Goal: Task Accomplishment & Management: Complete application form

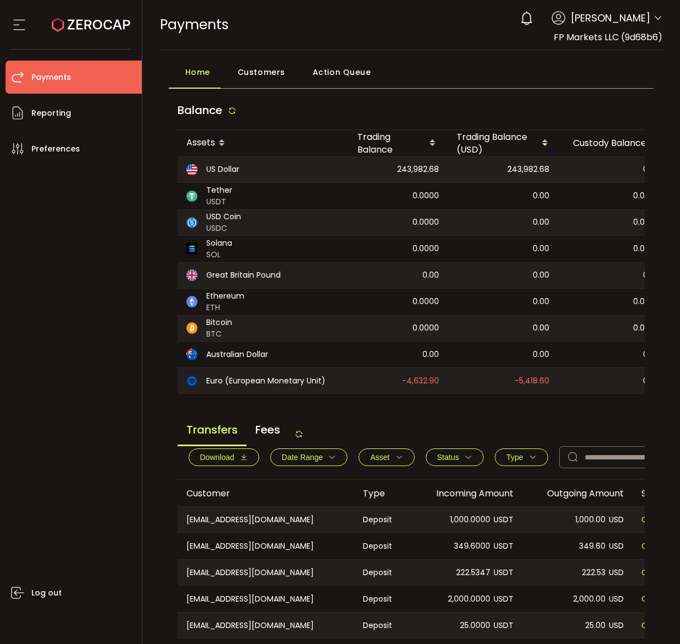
click at [455, 116] on div "Balance" at bounding box center [410, 113] width 467 height 34
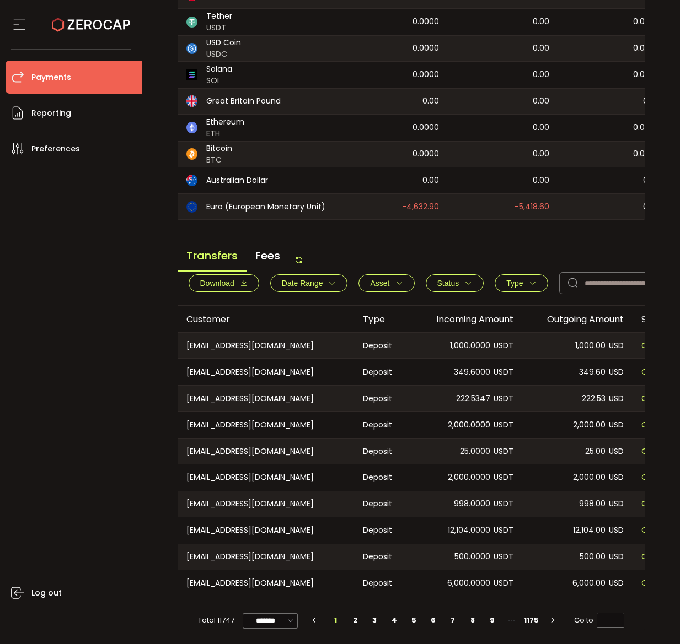
click at [510, 283] on span "Type" at bounding box center [514, 283] width 17 height 9
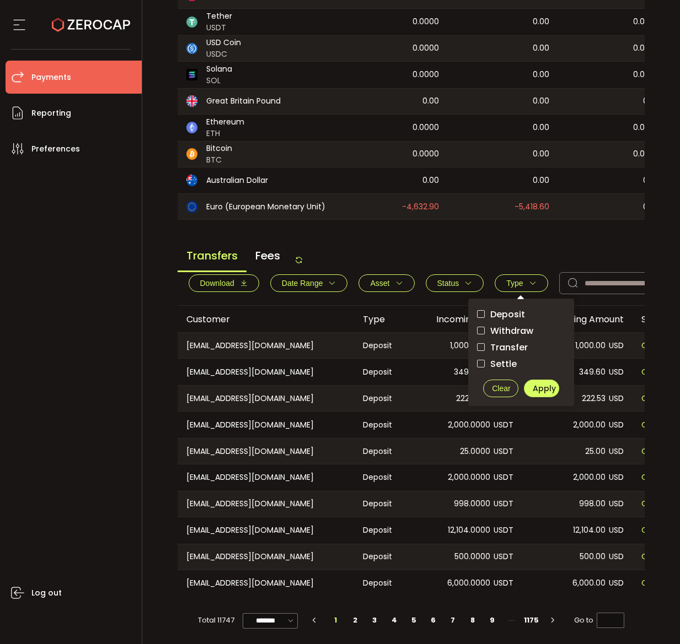
click at [516, 327] on span "Withdraw" at bounding box center [508, 331] width 48 height 10
click at [545, 388] on span "Apply" at bounding box center [543, 388] width 23 height 11
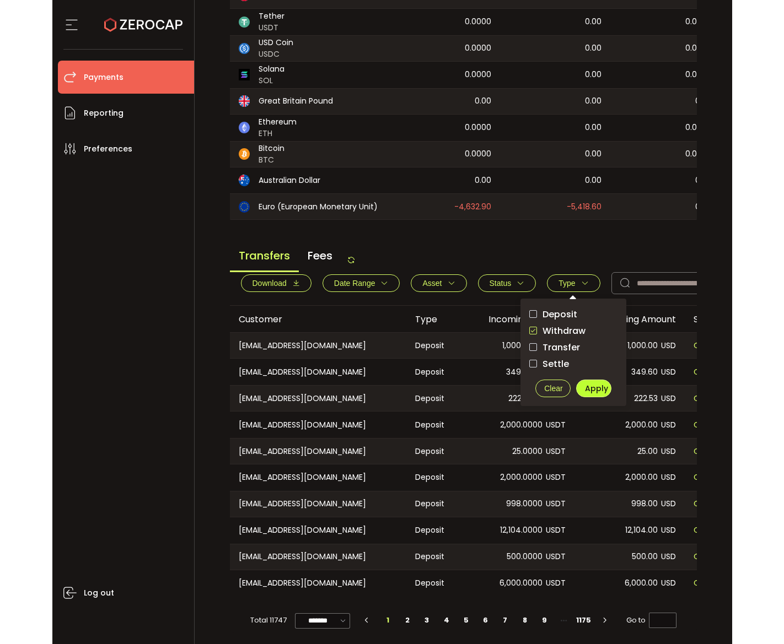
scroll to position [155, 0]
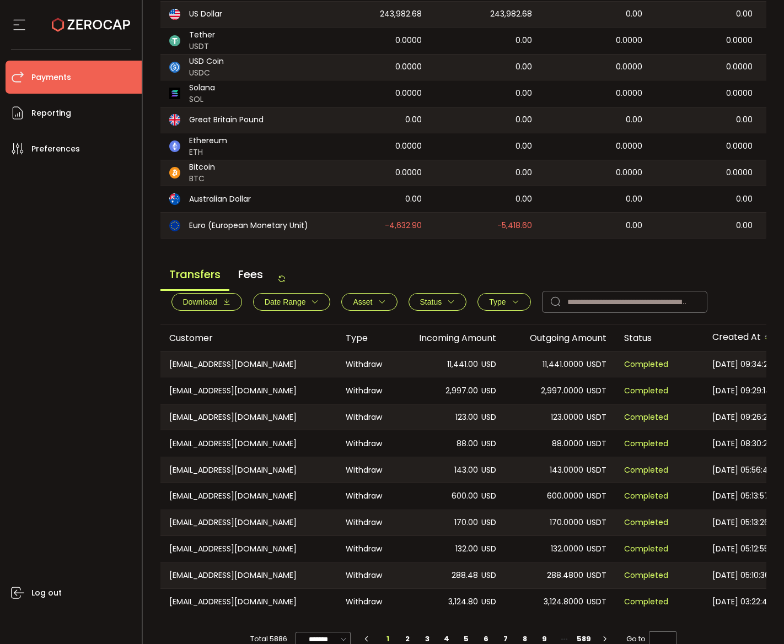
click at [557, 247] on main "Balance Assets Trading Balance Trading Balance (USD) Custody Balance Locked for…" at bounding box center [463, 296] width 606 height 711
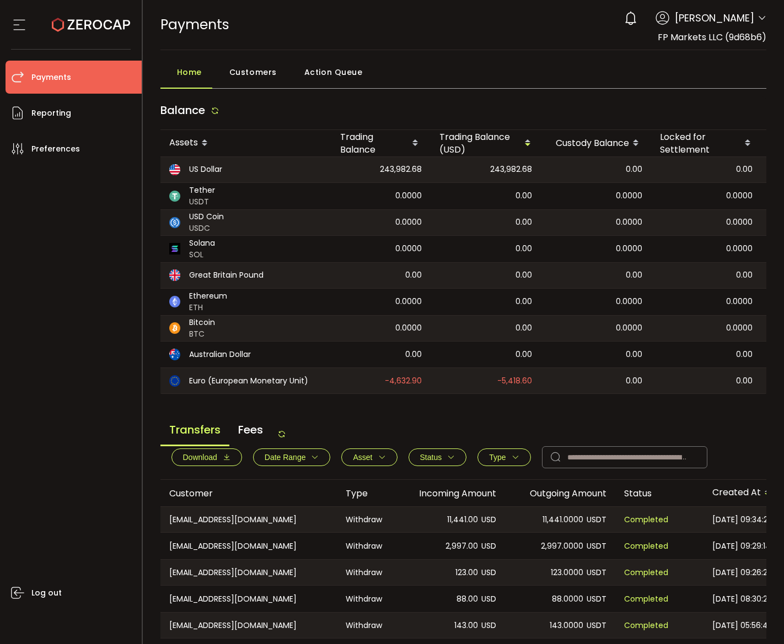
scroll to position [181, 0]
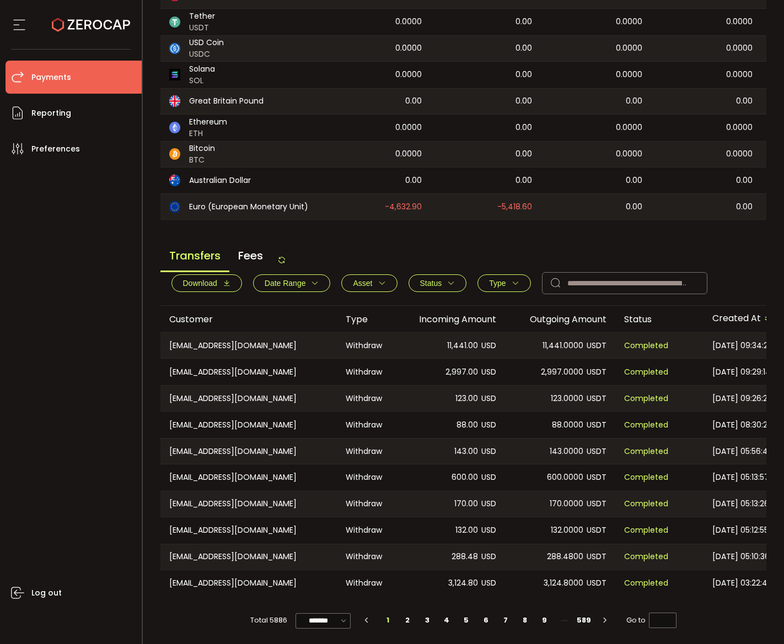
click at [286, 256] on icon at bounding box center [281, 260] width 9 height 9
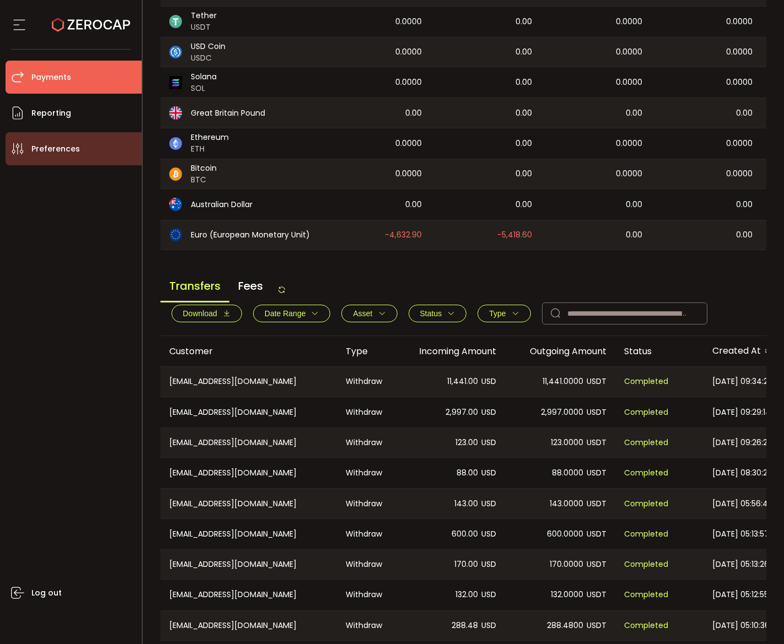
scroll to position [0, 0]
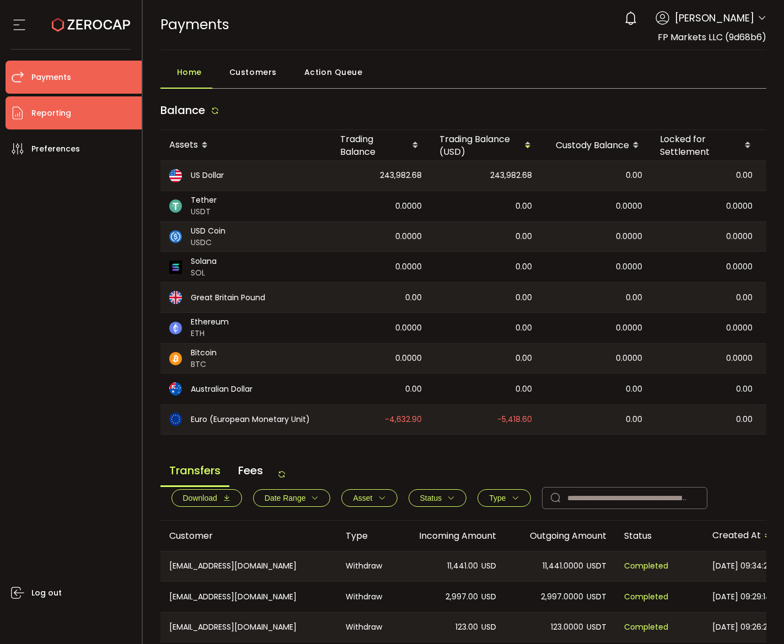
click at [105, 120] on li "Reporting" at bounding box center [74, 112] width 136 height 33
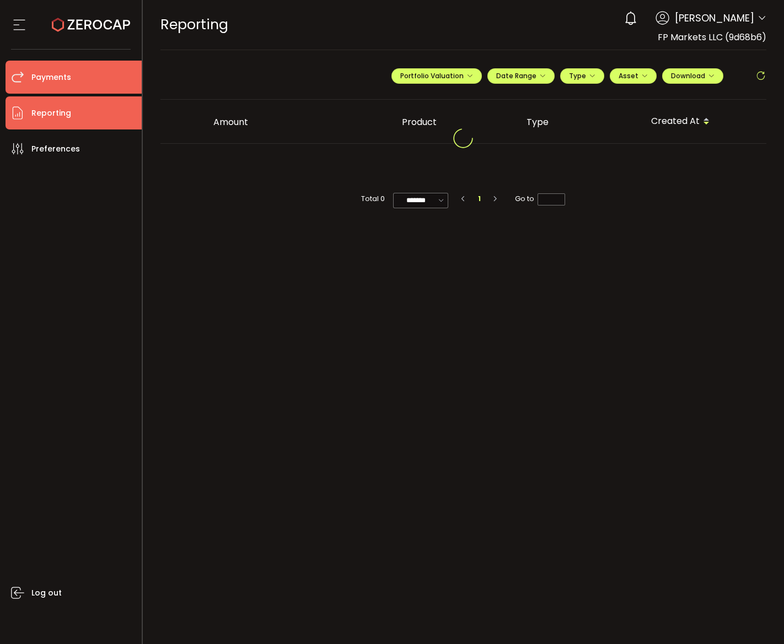
click at [37, 80] on span "Payments" at bounding box center [51, 77] width 40 height 16
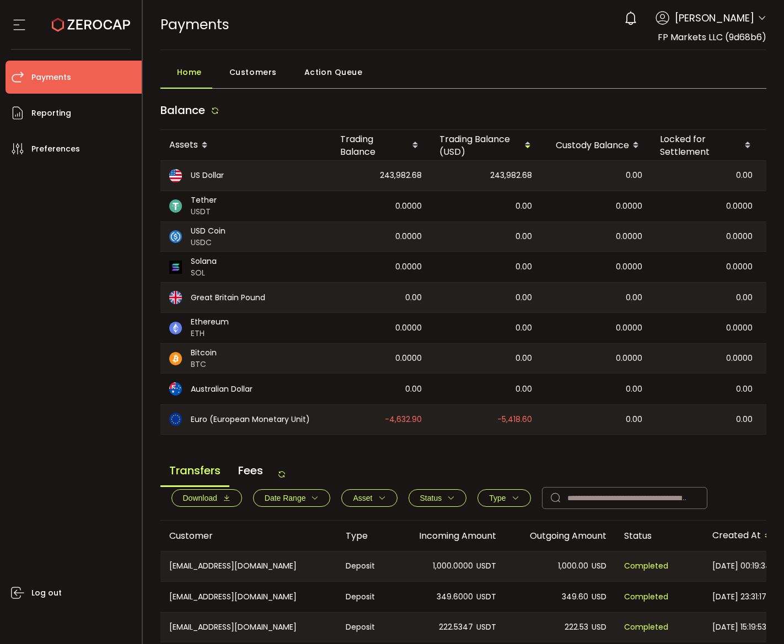
click at [252, 73] on span "Customers" at bounding box center [252, 72] width 47 height 22
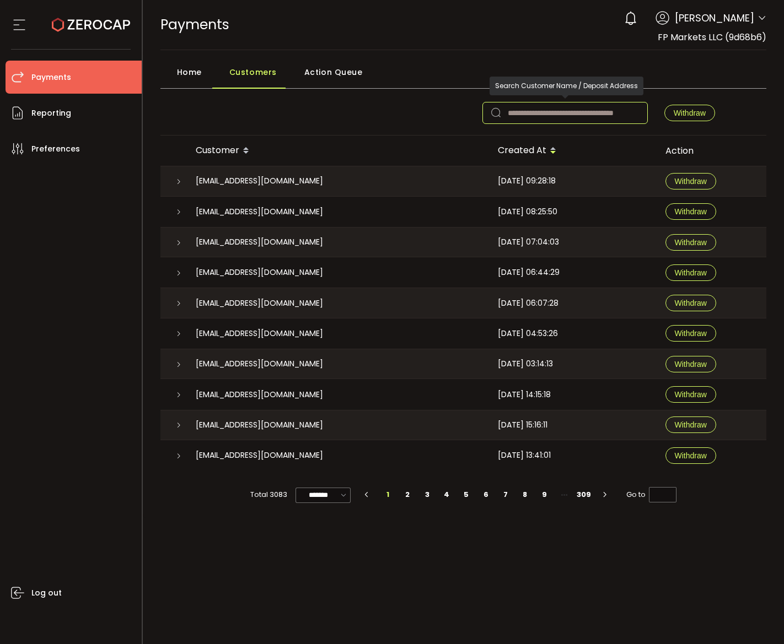
click at [546, 117] on input "text" at bounding box center [564, 113] width 165 height 22
click at [530, 112] on input "text" at bounding box center [564, 113] width 165 height 22
click at [679, 105] on button "Withdraw" at bounding box center [689, 113] width 51 height 17
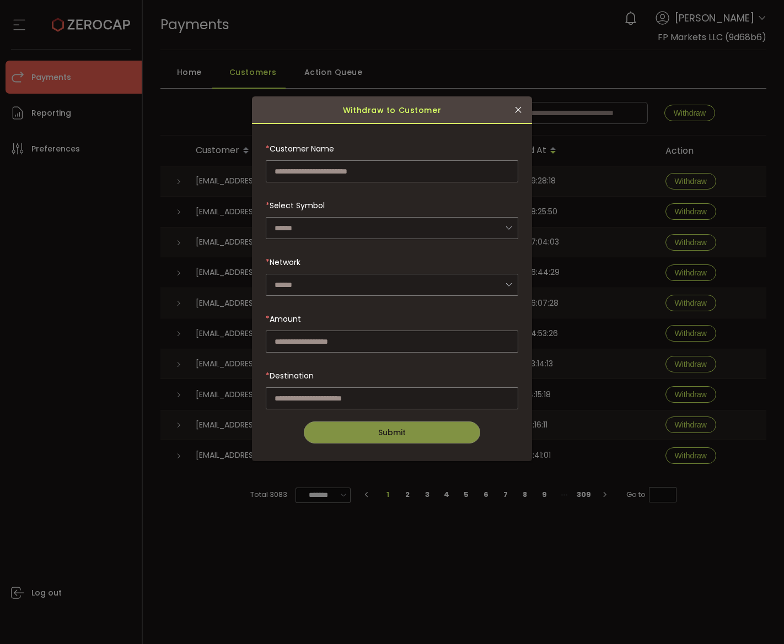
click at [400, 157] on div "* Customer Name" at bounding box center [392, 149] width 252 height 22
click at [397, 168] on input "dialog" at bounding box center [392, 171] width 252 height 22
paste input "**********"
type input "**********"
click at [373, 247] on form "**********" at bounding box center [392, 297] width 252 height 318
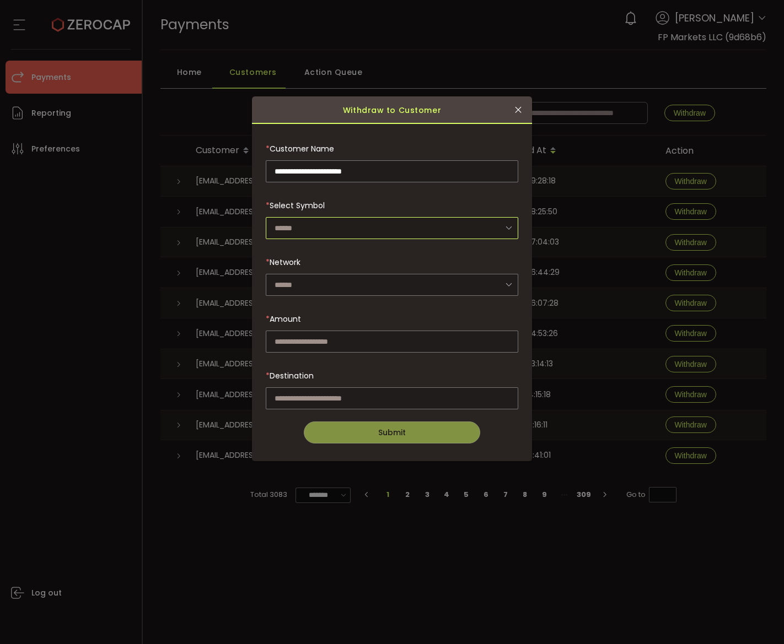
click at [380, 236] on input "dialog" at bounding box center [392, 228] width 252 height 22
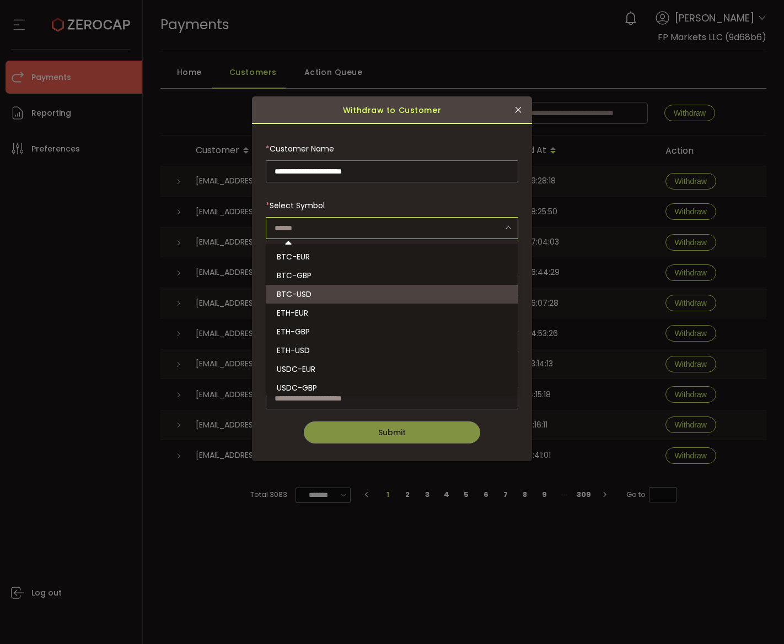
click at [446, 223] on input "dialog" at bounding box center [392, 228] width 252 height 22
paste input "**********"
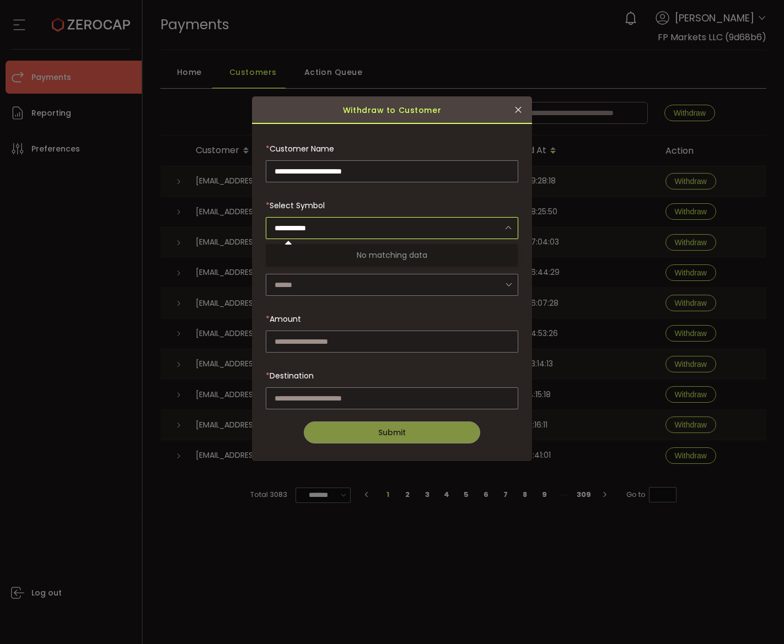
type input "**********"
drag, startPoint x: 294, startPoint y: 224, endPoint x: 308, endPoint y: 226, distance: 14.0
click at [308, 226] on input "**********" at bounding box center [392, 228] width 252 height 22
click at [326, 230] on input "dialog" at bounding box center [392, 228] width 252 height 22
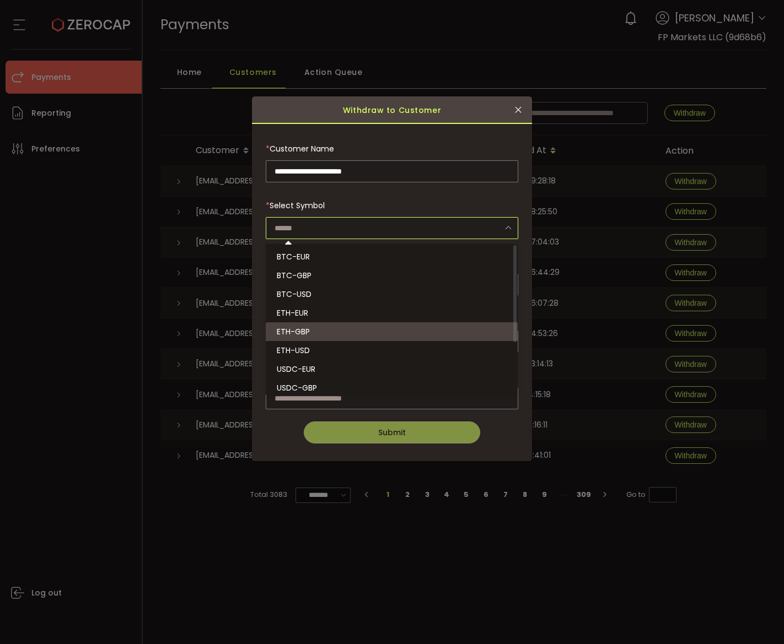
scroll to position [80, 0]
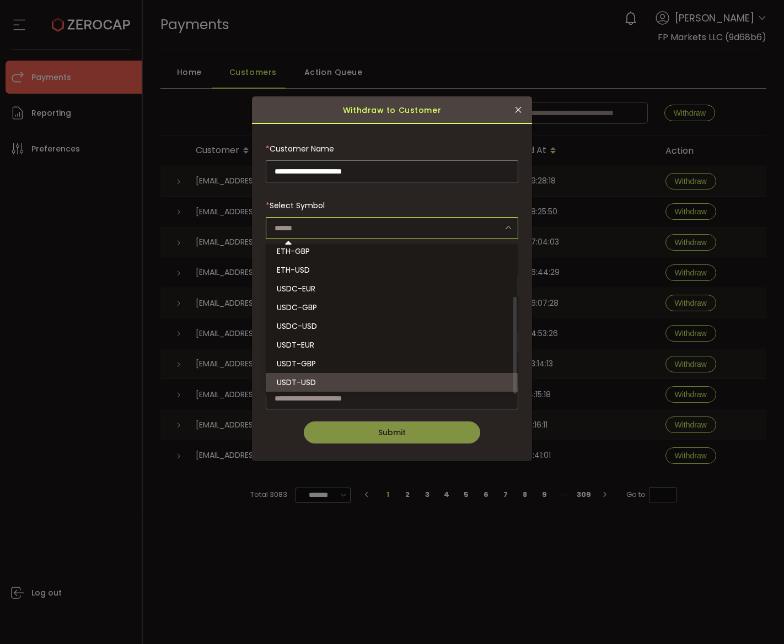
click at [353, 379] on li "USDT-USD" at bounding box center [393, 382] width 255 height 19
type input "********"
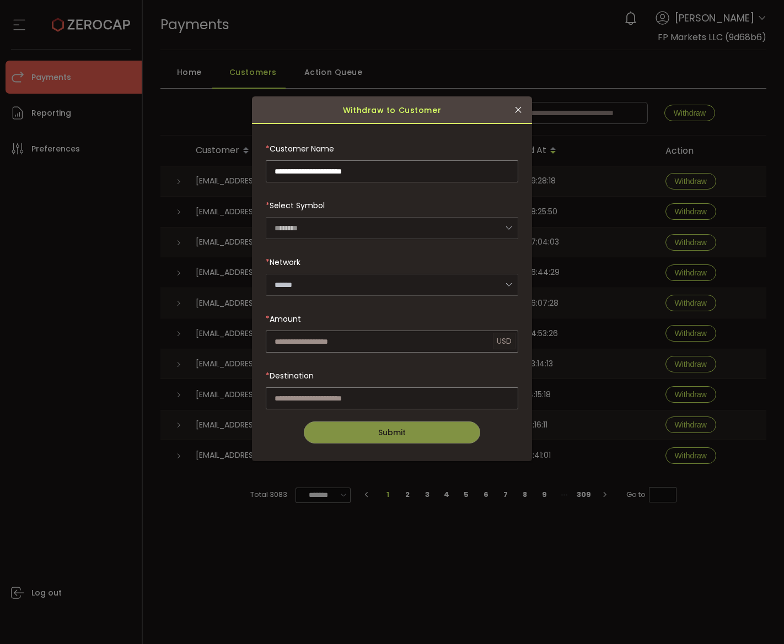
type input "********"
click at [334, 282] on input "dialog" at bounding box center [392, 285] width 252 height 22
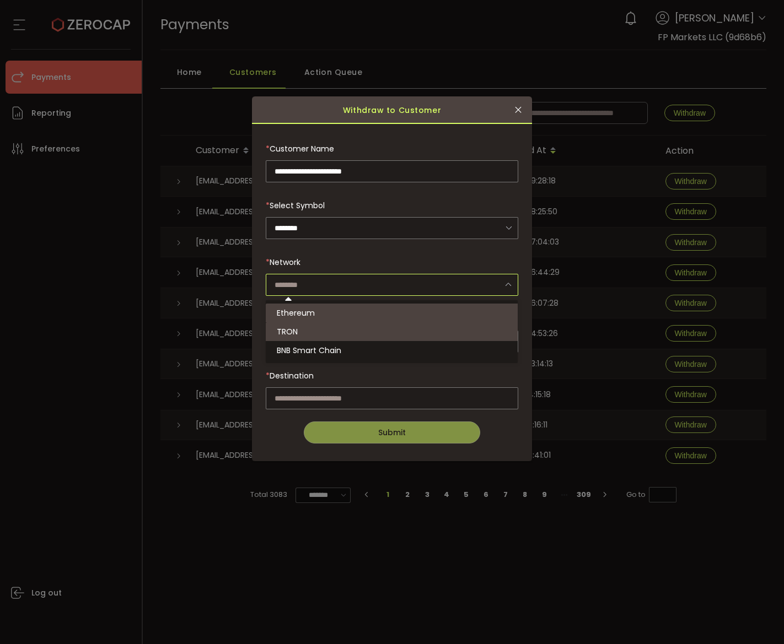
click at [320, 336] on li "TRON" at bounding box center [393, 331] width 255 height 19
type input "****"
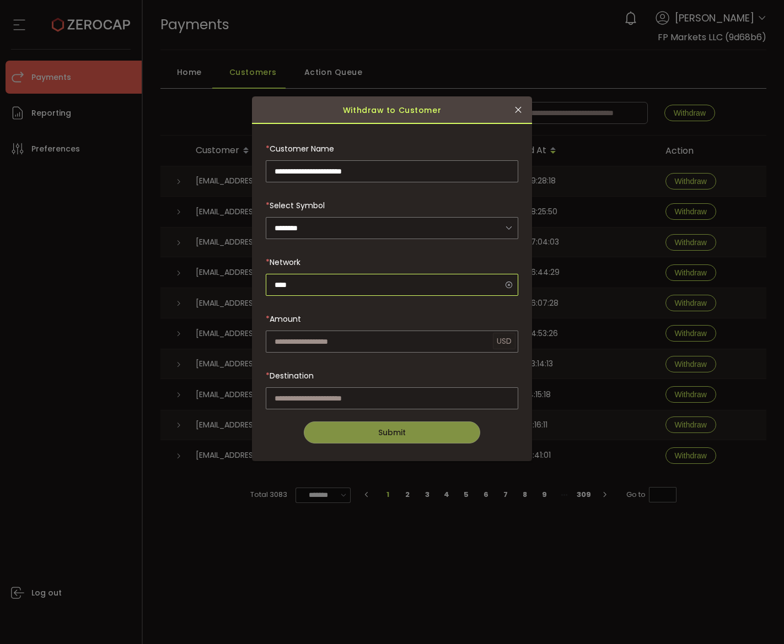
click at [332, 283] on input "****" at bounding box center [392, 285] width 252 height 22
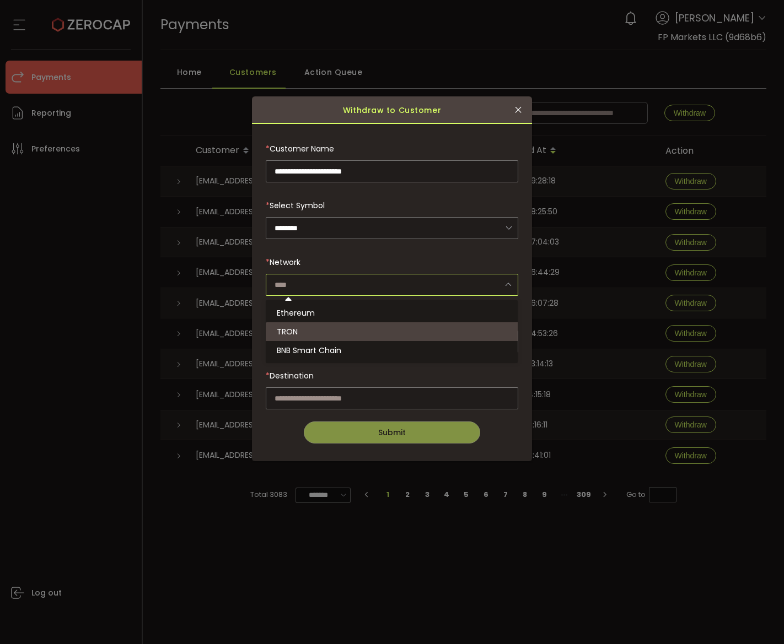
click at [309, 335] on li "TRON" at bounding box center [393, 331] width 255 height 19
type input "****"
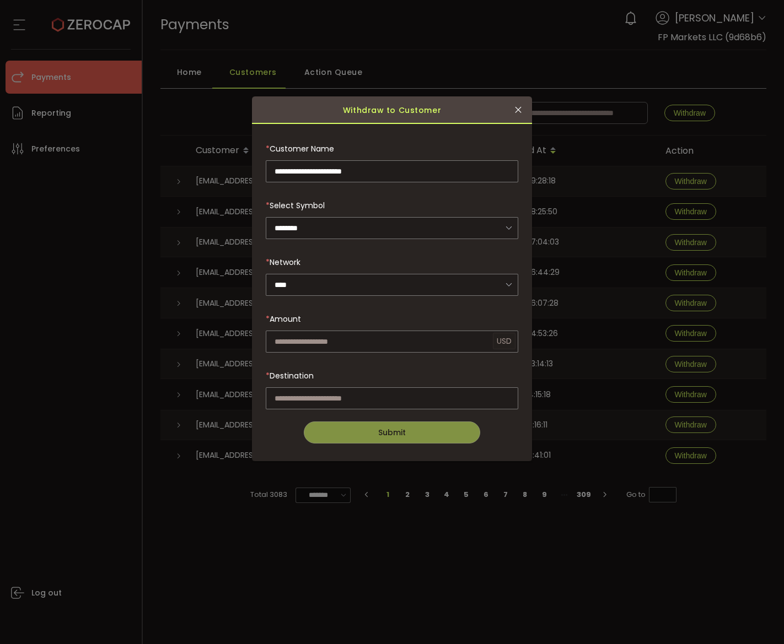
click at [316, 312] on div "* Amount" at bounding box center [392, 319] width 252 height 22
click at [326, 221] on input "dialog" at bounding box center [392, 228] width 252 height 22
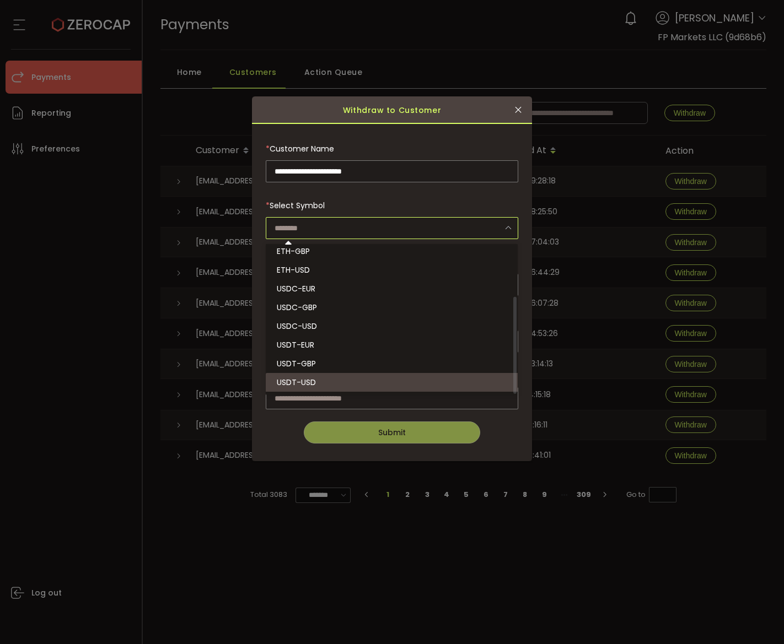
click at [329, 382] on li "USDT-USD" at bounding box center [393, 382] width 255 height 19
type input "********"
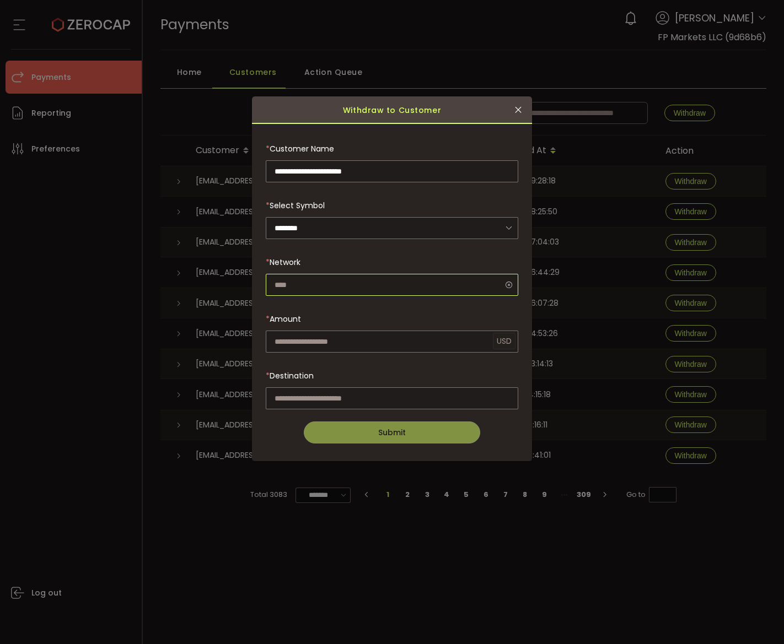
click at [330, 282] on input "dialog" at bounding box center [392, 285] width 252 height 22
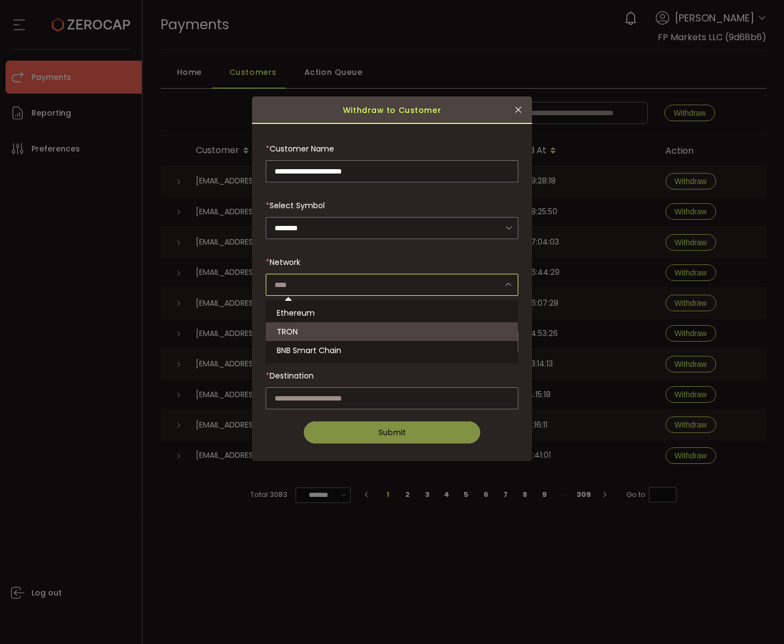
click at [318, 333] on li "TRON" at bounding box center [393, 331] width 255 height 19
type input "****"
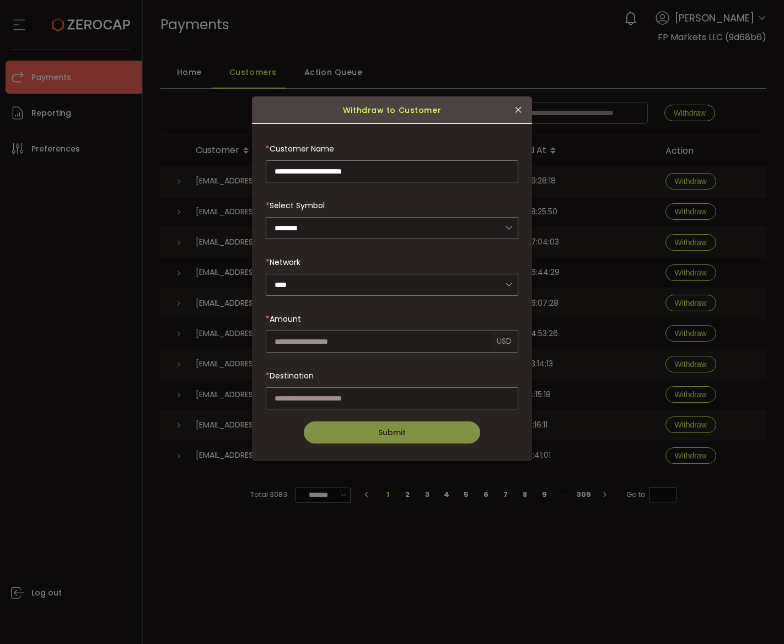
click at [322, 327] on div "* Amount" at bounding box center [392, 319] width 252 height 22
click at [321, 337] on input "dialog" at bounding box center [392, 342] width 252 height 22
click at [417, 338] on input "dialog" at bounding box center [392, 342] width 252 height 22
paste input "******"
type input "******"
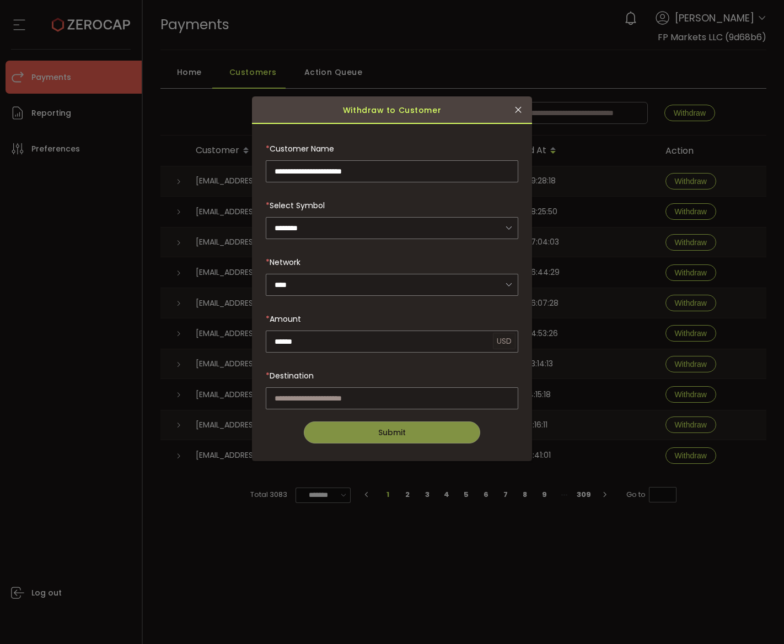
click at [402, 376] on div "* Destination" at bounding box center [392, 376] width 252 height 22
click at [410, 379] on div "* Destination" at bounding box center [392, 376] width 252 height 22
click at [408, 392] on input "dialog" at bounding box center [392, 398] width 252 height 22
paste input "**********"
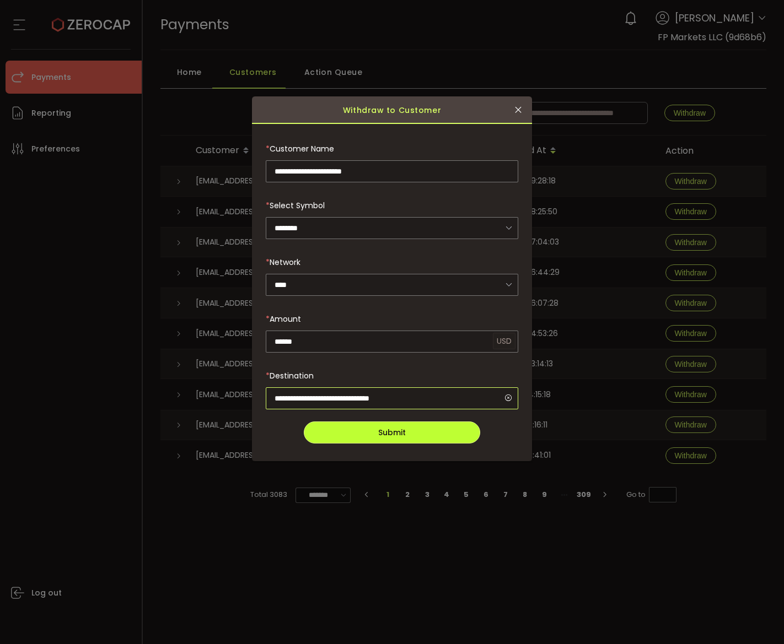
type input "**********"
click at [448, 428] on button "Submit" at bounding box center [392, 433] width 176 height 22
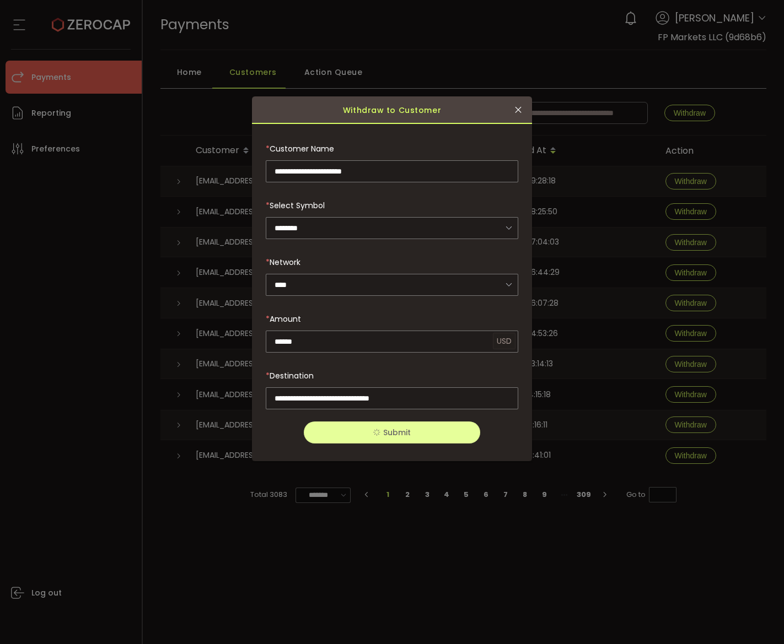
type input "******"
type input "****"
type input "**********"
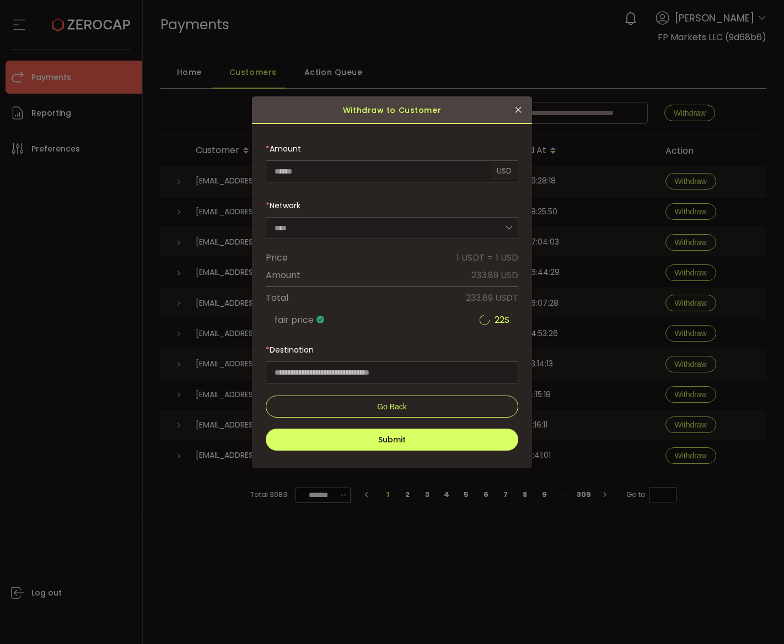
click at [411, 275] on span "233.89 USD" at bounding box center [455, 275] width 126 height 13
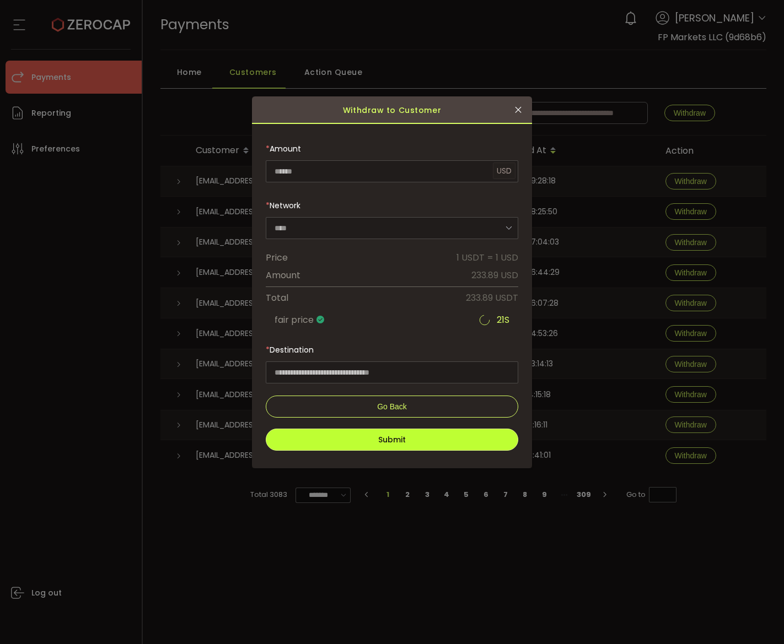
click at [421, 443] on button "Submit" at bounding box center [392, 440] width 252 height 22
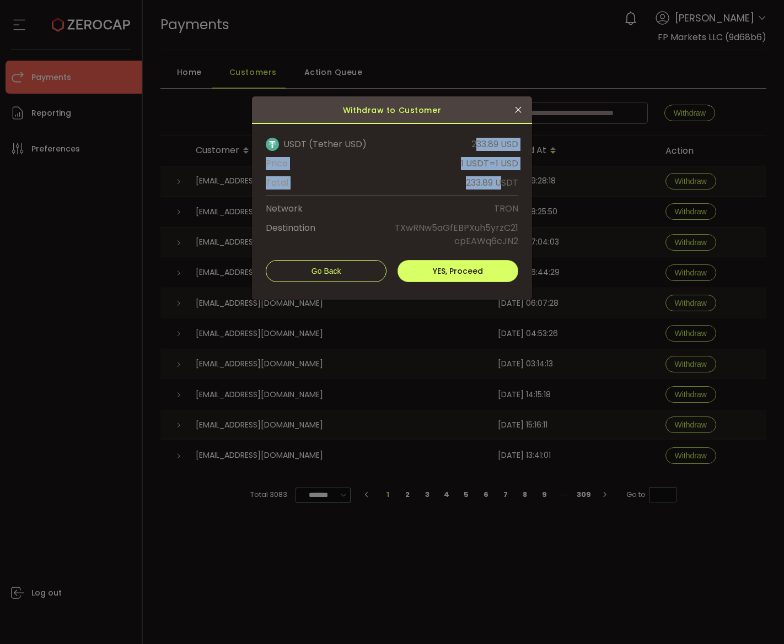
drag, startPoint x: 475, startPoint y: 142, endPoint x: 502, endPoint y: 190, distance: 55.0
click at [502, 189] on div "USDT (Tether USD) 233.89 USD Price 1 USDT=1 USD Total 233.89 USDT Network TRON …" at bounding box center [392, 193] width 252 height 110
click at [476, 273] on span "YES, Proceed" at bounding box center [458, 271] width 50 height 11
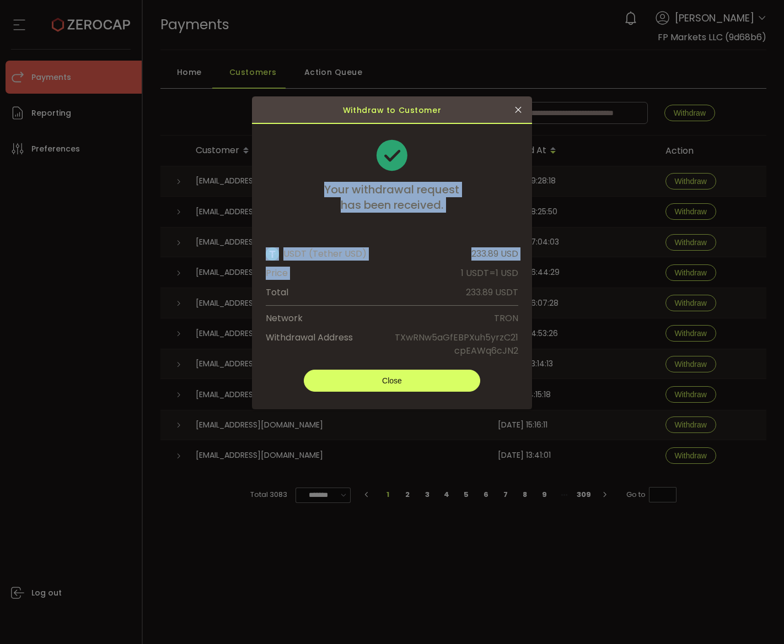
click at [380, 380] on button "Close" at bounding box center [392, 381] width 176 height 22
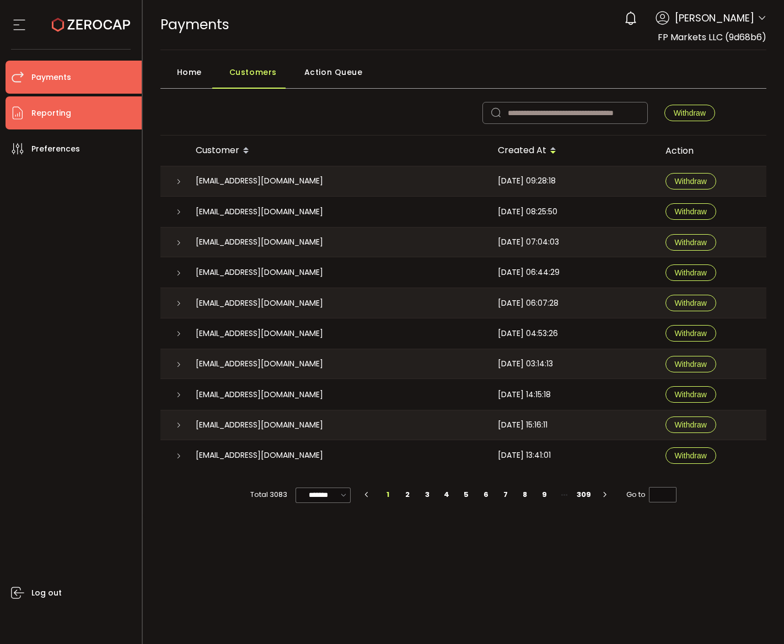
click at [63, 109] on span "Reporting" at bounding box center [51, 113] width 40 height 16
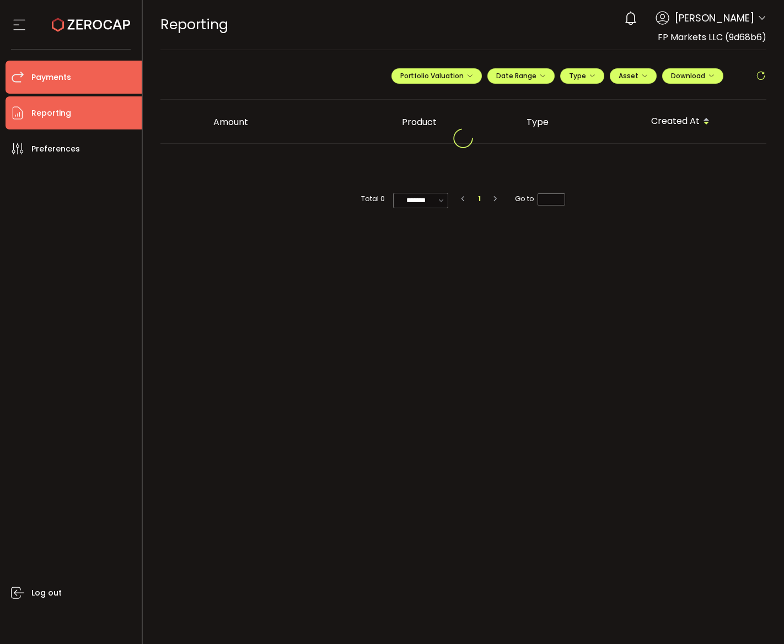
click at [69, 73] on span "Payments" at bounding box center [51, 77] width 40 height 16
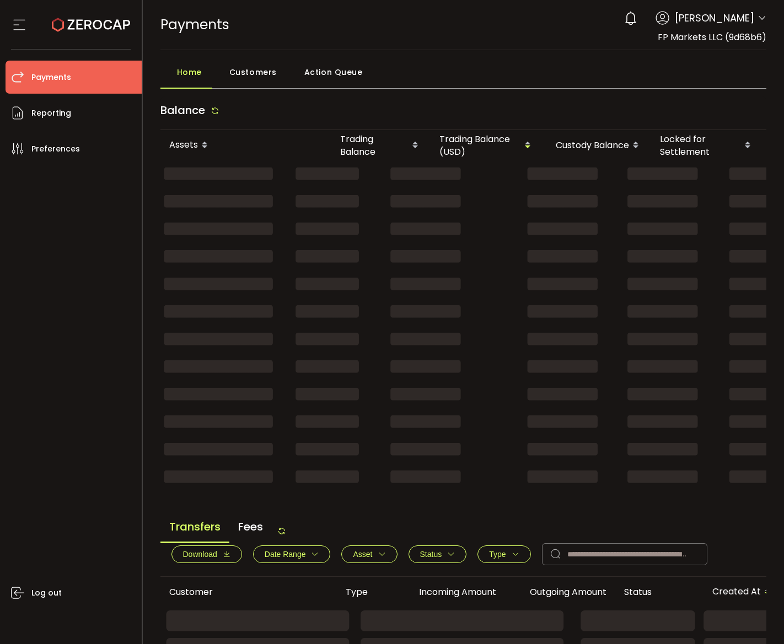
click at [184, 83] on div "Home" at bounding box center [186, 75] width 52 height 28
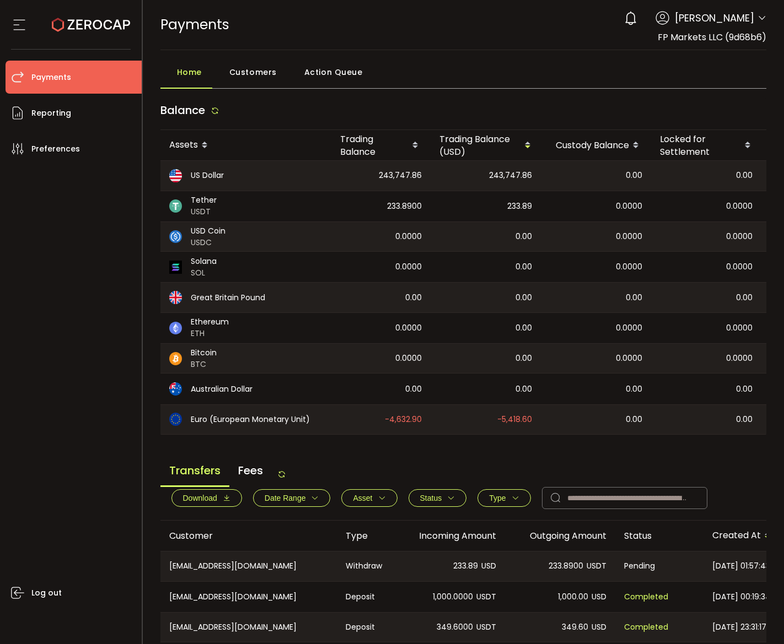
scroll to position [266, 0]
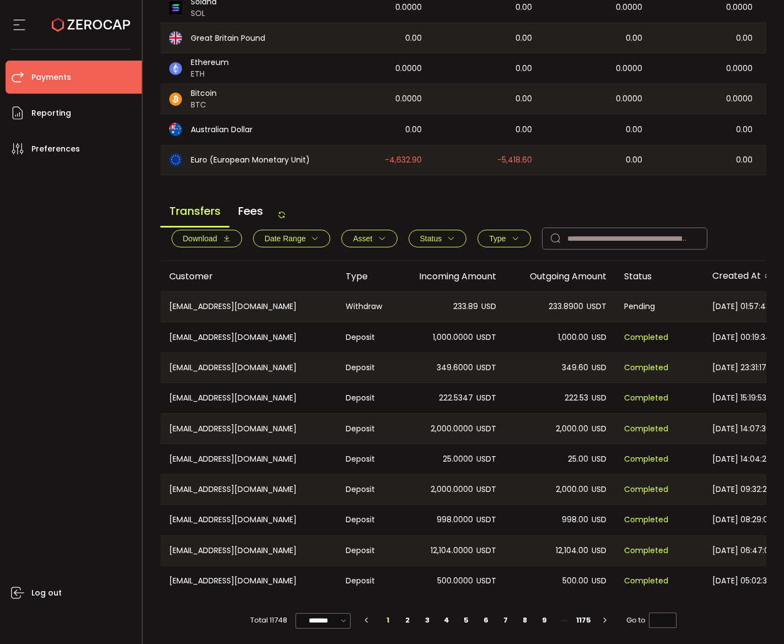
click at [343, 192] on main "Balance Assets Trading Balance Trading Balance (USD) Custody Balance Locked for…" at bounding box center [463, 235] width 606 height 796
click at [286, 214] on icon at bounding box center [281, 215] width 9 height 9
click at [502, 238] on span "Type" at bounding box center [497, 238] width 17 height 9
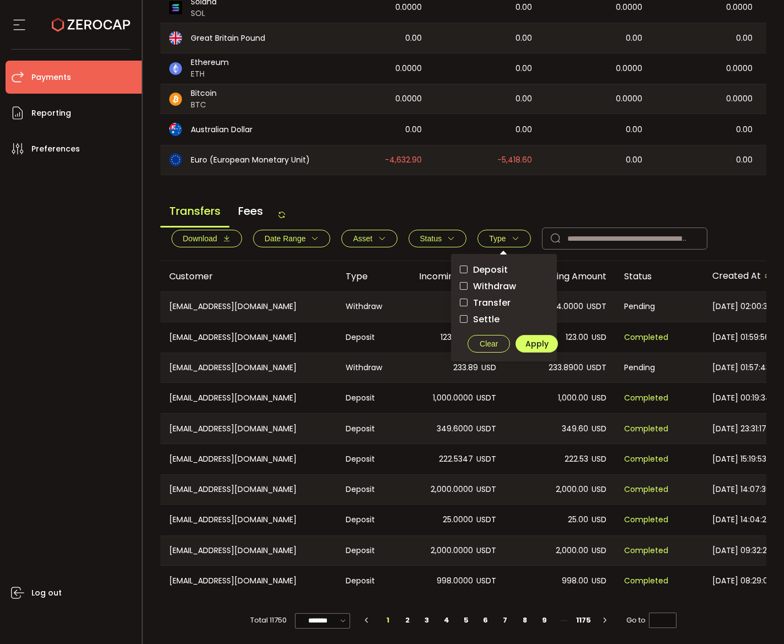
click at [499, 285] on span "Withdraw" at bounding box center [491, 286] width 48 height 10
click at [531, 339] on span "Apply" at bounding box center [536, 343] width 23 height 11
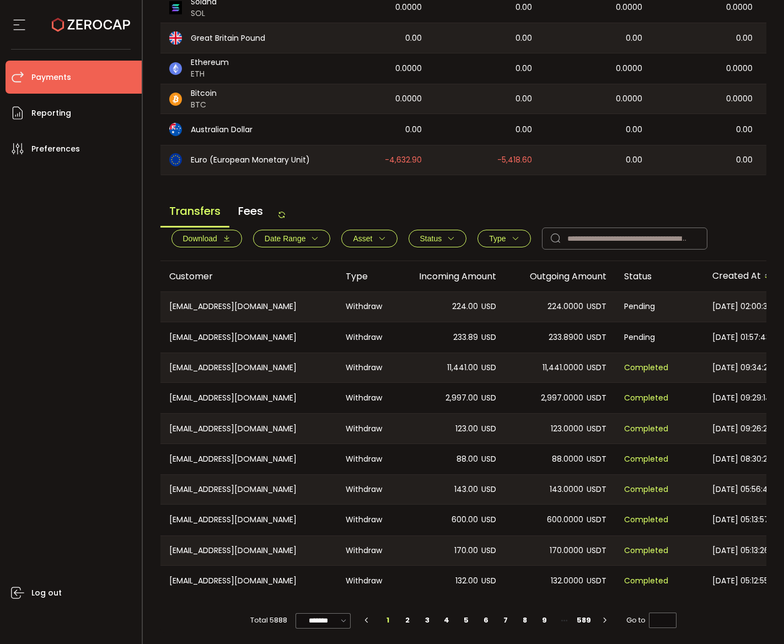
click at [335, 183] on main "Balance Assets Trading Balance Trading Balance (USD) Custody Balance Locked for…" at bounding box center [463, 235] width 606 height 796
click at [289, 212] on div "Transfers Fees Download Date Range - Asset BTC ETH EUR GBP USD USDC USDT Clear …" at bounding box center [463, 229] width 606 height 64
click at [286, 211] on icon at bounding box center [281, 215] width 9 height 9
click at [679, 307] on span "[DATE] 02:01:43" at bounding box center [741, 306] width 58 height 13
click at [342, 182] on main "Balance Assets Trading Balance Trading Balance (USD) Custody Balance Locked for…" at bounding box center [463, 235] width 606 height 796
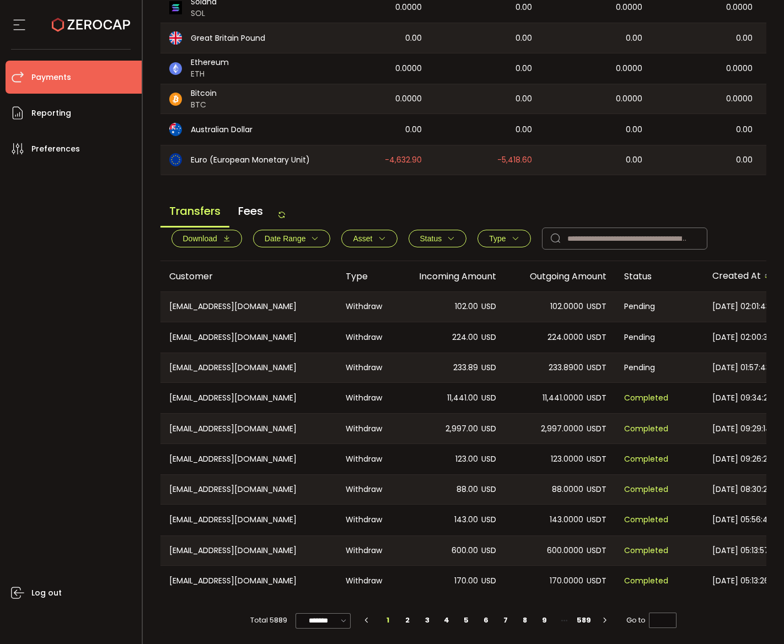
click at [285, 212] on icon at bounding box center [281, 215] width 9 height 9
click at [286, 212] on icon at bounding box center [281, 215] width 9 height 9
drag, startPoint x: 413, startPoint y: 199, endPoint x: 371, endPoint y: 208, distance: 42.3
click at [413, 199] on div "Transfers Fees Download Date Range - Asset BTC ETH EUR GBP USD USDC USDT Clear …" at bounding box center [463, 229] width 606 height 64
click at [280, 211] on icon at bounding box center [281, 215] width 9 height 9
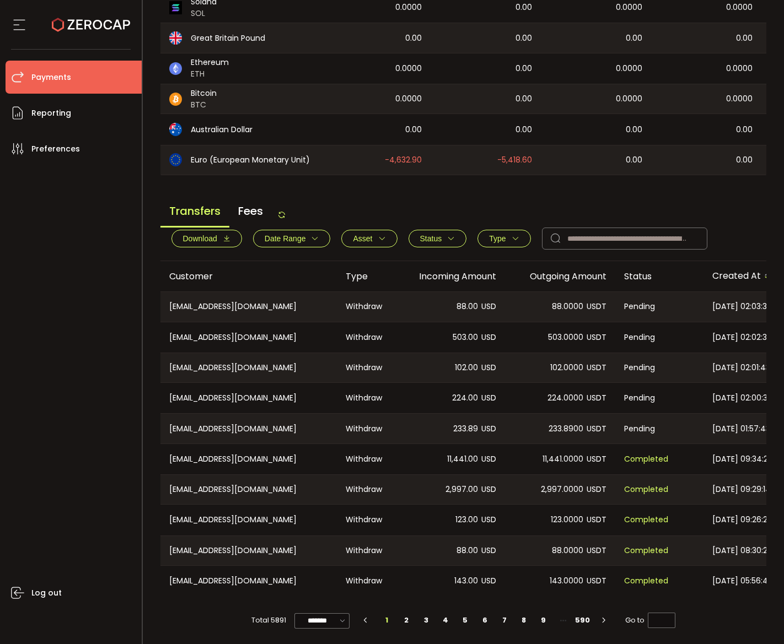
click at [460, 300] on span "88.00" at bounding box center [466, 306] width 21 height 13
click at [470, 334] on span "503.00" at bounding box center [464, 337] width 25 height 13
click at [470, 362] on span "102.00" at bounding box center [466, 368] width 23 height 13
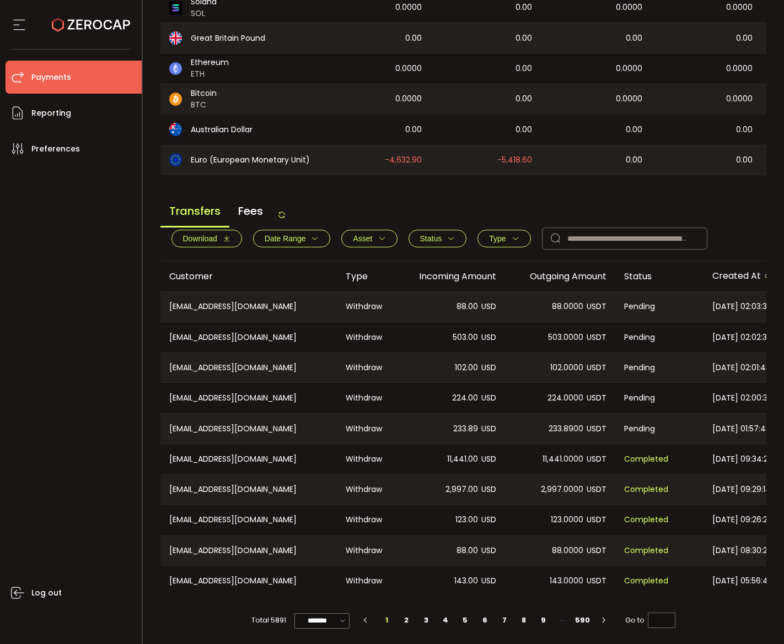
click at [470, 362] on span "102.00" at bounding box center [466, 368] width 23 height 13
click at [467, 397] on span "224.00" at bounding box center [465, 398] width 26 height 13
click at [462, 429] on span "233.89" at bounding box center [465, 429] width 25 height 13
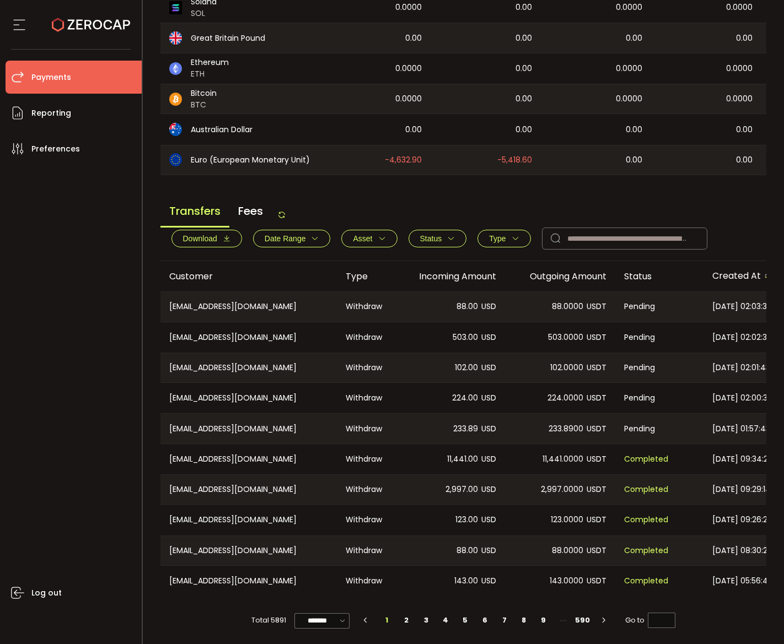
click at [281, 213] on icon at bounding box center [281, 215] width 9 height 9
click at [460, 301] on span "3,739.00" at bounding box center [462, 306] width 32 height 13
click at [464, 333] on span "88.00" at bounding box center [466, 337] width 21 height 13
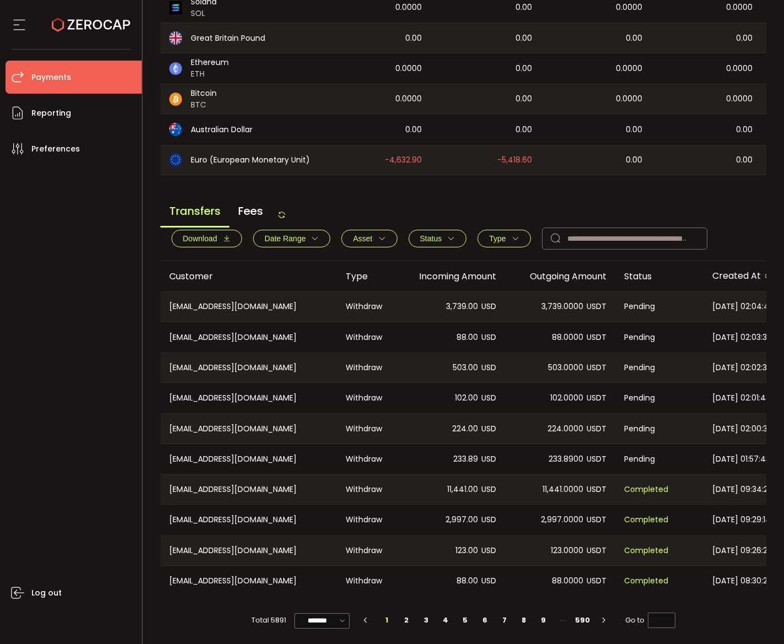
click at [466, 376] on div "503.00 USD" at bounding box center [450, 367] width 110 height 29
click at [467, 414] on div "224.00 USD" at bounding box center [450, 428] width 110 height 29
click at [466, 399] on span "102.00" at bounding box center [466, 398] width 23 height 13
click at [466, 401] on span "102.00" at bounding box center [466, 398] width 23 height 13
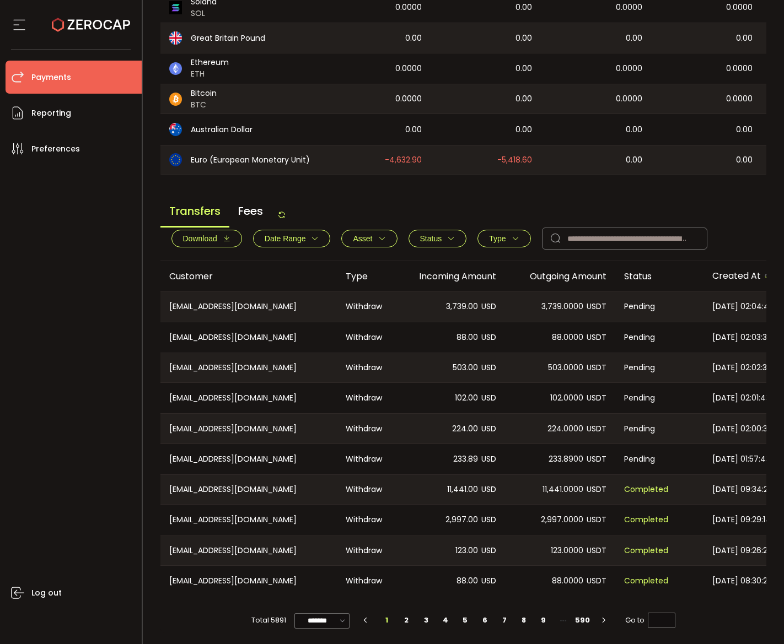
click at [466, 401] on span "102.00" at bounding box center [466, 398] width 23 height 13
click at [462, 432] on div "224.00 USD" at bounding box center [450, 428] width 110 height 29
click at [462, 459] on span "233.89" at bounding box center [465, 459] width 25 height 13
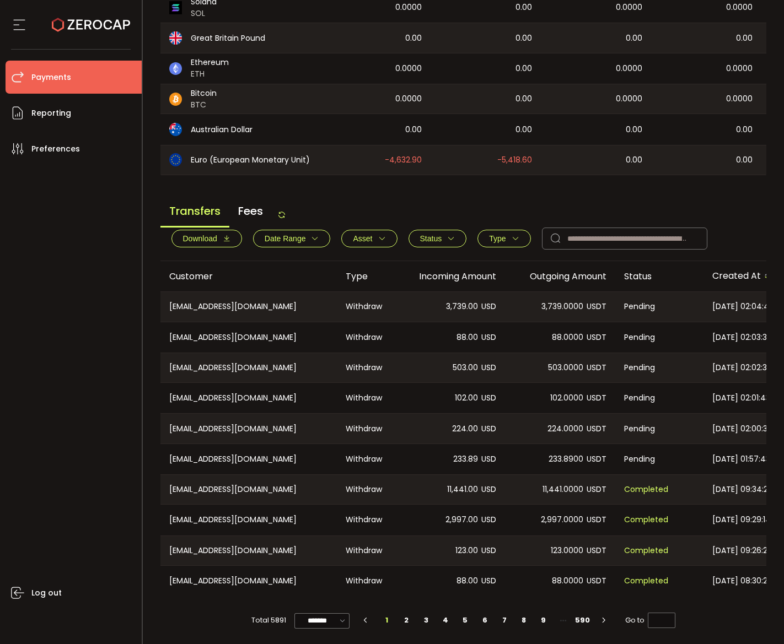
click at [503, 461] on div "233.89 USD" at bounding box center [450, 459] width 110 height 30
click at [460, 197] on div "Transfers Fees Download Date Range - Asset BTC ETH EUR GBP USD USDC USDT Clear …" at bounding box center [463, 229] width 606 height 64
click at [285, 212] on icon at bounding box center [281, 215] width 9 height 9
click at [424, 193] on main "Balance Assets Trading Balance Trading Balance (USD) Custody Balance Locked for…" at bounding box center [463, 235] width 606 height 796
click at [285, 211] on icon at bounding box center [281, 215] width 9 height 9
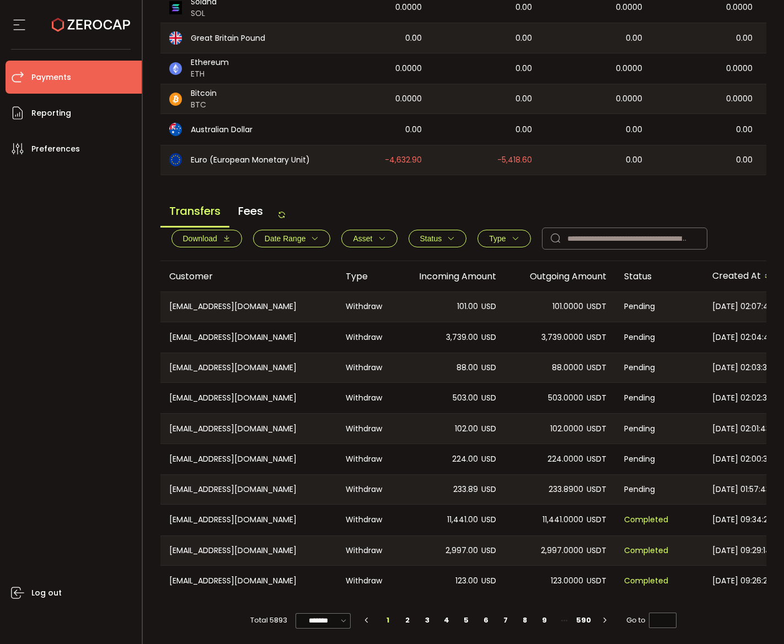
click at [284, 213] on icon at bounding box center [281, 215] width 9 height 9
click at [421, 190] on main "Balance Assets Trading Balance Trading Balance (USD) Custody Balance Locked for…" at bounding box center [463, 235] width 606 height 796
click at [284, 212] on icon at bounding box center [281, 215] width 9 height 9
click at [389, 202] on div "Transfers Fees Download Date Range - Asset BTC ETH EUR GBP USD USDC USDT Clear …" at bounding box center [463, 229] width 606 height 64
click at [286, 211] on icon at bounding box center [281, 215] width 9 height 9
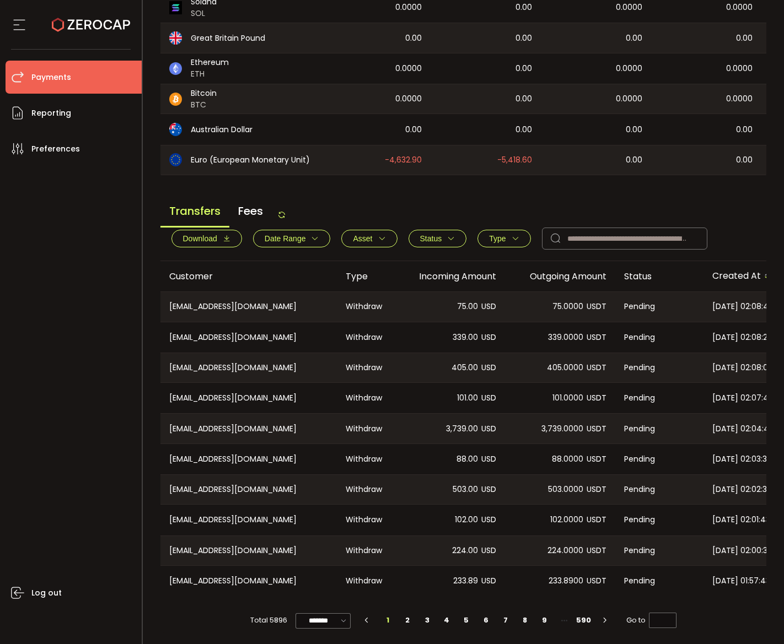
click at [422, 197] on div "Transfers Fees Download Date Range - Asset BTC ETH EUR GBP USD USDC USDT Clear …" at bounding box center [463, 229] width 606 height 64
click at [374, 192] on main "Balance Assets Trading Balance Trading Balance (USD) Custody Balance Locked for…" at bounding box center [463, 235] width 606 height 796
click at [281, 212] on icon at bounding box center [281, 215] width 9 height 9
click at [395, 198] on div "Transfers Fees Download Date Range - Asset BTC ETH EUR GBP USD USDC USDT Clear …" at bounding box center [463, 229] width 606 height 64
click at [286, 211] on icon at bounding box center [281, 215] width 9 height 9
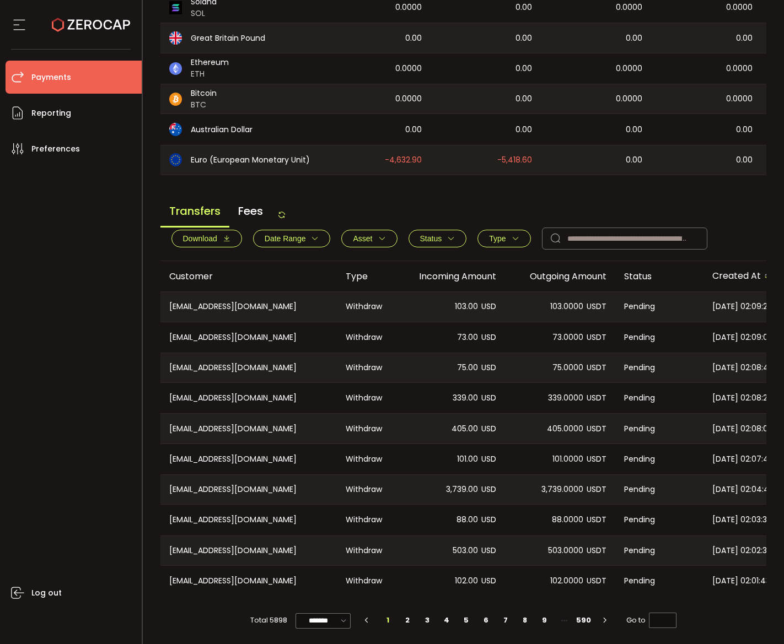
click at [382, 187] on main "Balance Assets Trading Balance Trading Balance (USD) Custody Balance Locked for…" at bounding box center [463, 235] width 606 height 796
click at [290, 212] on div "Transfers Fees Download Date Range - Asset BTC ETH EUR GBP USD USDC USDT Clear …" at bounding box center [463, 229] width 606 height 64
click at [284, 212] on icon at bounding box center [281, 215] width 9 height 9
click at [405, 198] on div "Transfers Fees Download Date Range - Asset BTC ETH EUR GBP USD USDC USDT Clear …" at bounding box center [463, 229] width 606 height 64
click at [398, 192] on main "Balance Assets Trading Balance Trading Balance (USD) Custody Balance Locked for…" at bounding box center [463, 235] width 606 height 796
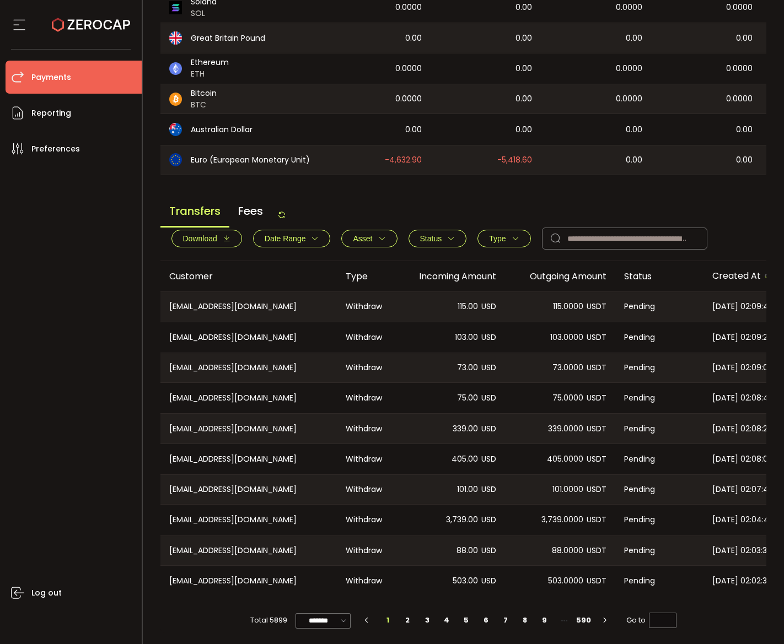
click at [282, 212] on icon at bounding box center [281, 215] width 9 height 9
click at [392, 193] on main "Balance Assets Trading Balance Trading Balance (USD) Custody Balance Locked for…" at bounding box center [463, 235] width 606 height 796
click at [424, 197] on div "Transfers Fees Download Date Range - Asset BTC ETH EUR GBP USD USDC USDT Clear …" at bounding box center [463, 229] width 606 height 64
click at [285, 211] on icon at bounding box center [281, 215] width 9 height 9
click at [460, 309] on span "300.00" at bounding box center [465, 306] width 26 height 13
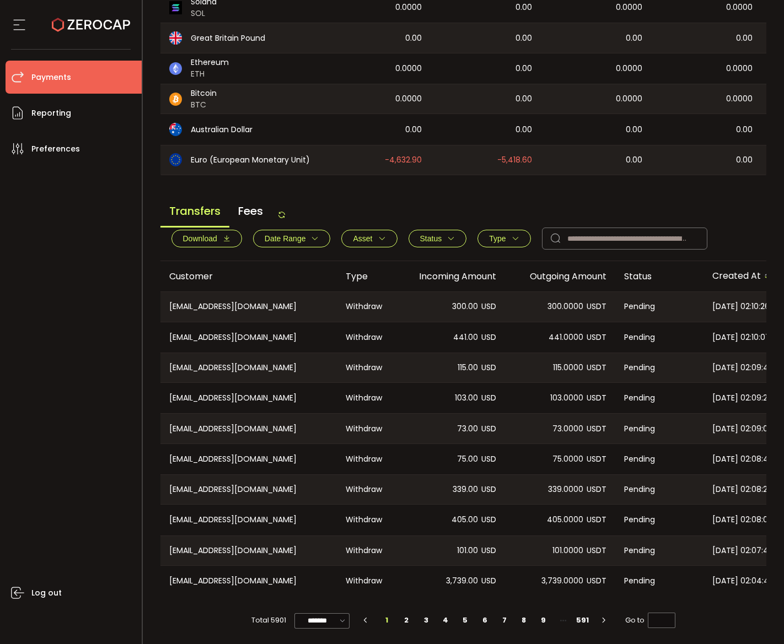
click at [460, 309] on span "300.00" at bounding box center [465, 306] width 26 height 13
click at [458, 335] on span "441.00" at bounding box center [465, 337] width 25 height 13
click at [465, 367] on span "115.00" at bounding box center [467, 368] width 20 height 13
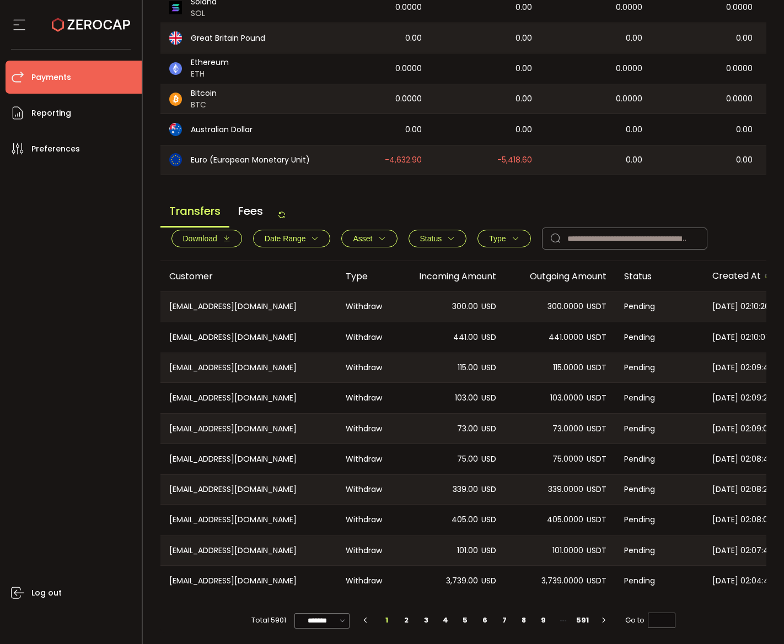
click at [456, 405] on div "103.00 USD" at bounding box center [450, 398] width 110 height 30
click at [467, 431] on span "73.00" at bounding box center [467, 429] width 21 height 13
click at [457, 464] on div "75.00 USD" at bounding box center [450, 459] width 110 height 30
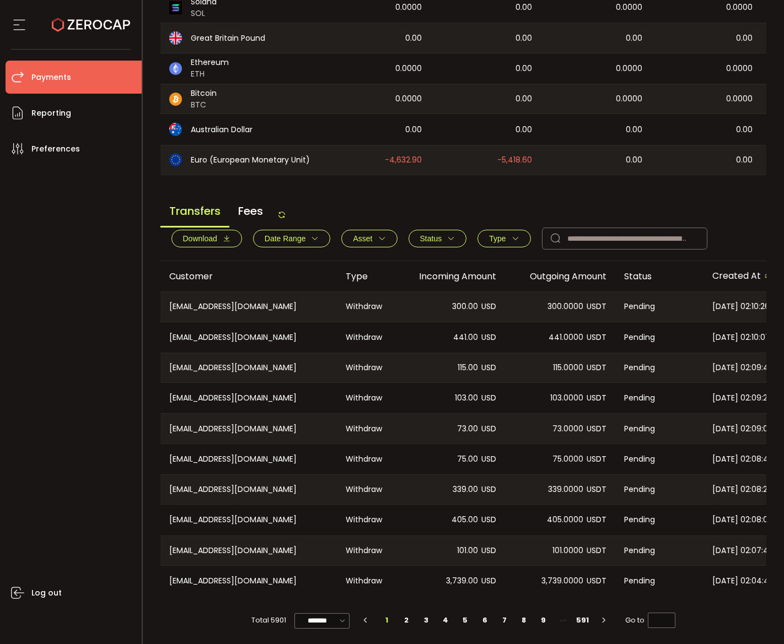
drag, startPoint x: 457, startPoint y: 464, endPoint x: 466, endPoint y: 486, distance: 23.7
click at [457, 464] on div "75.00 USD" at bounding box center [450, 459] width 110 height 30
click at [467, 488] on span "339.00" at bounding box center [464, 489] width 25 height 13
click at [459, 521] on span "405.00" at bounding box center [464, 520] width 26 height 13
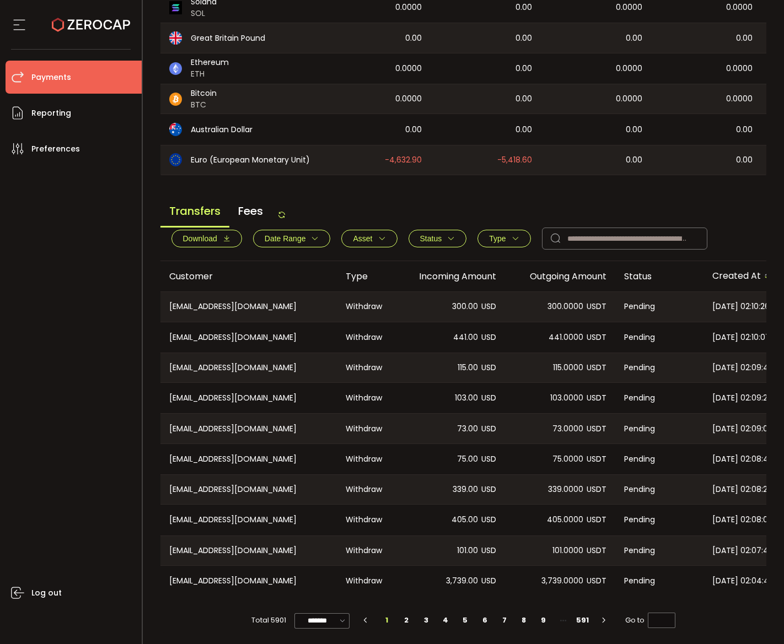
click at [459, 521] on span "405.00" at bounding box center [464, 520] width 26 height 13
click at [464, 553] on span "101.00" at bounding box center [467, 551] width 21 height 13
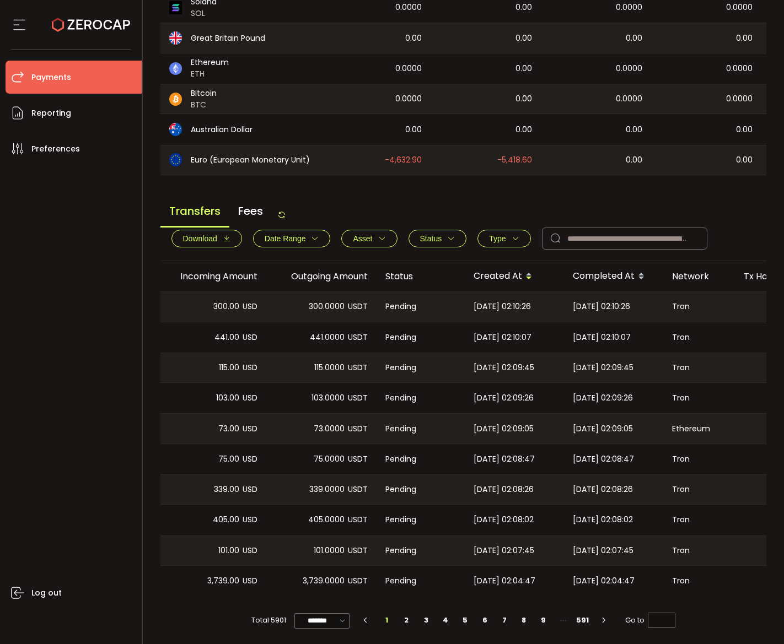
scroll to position [0, 0]
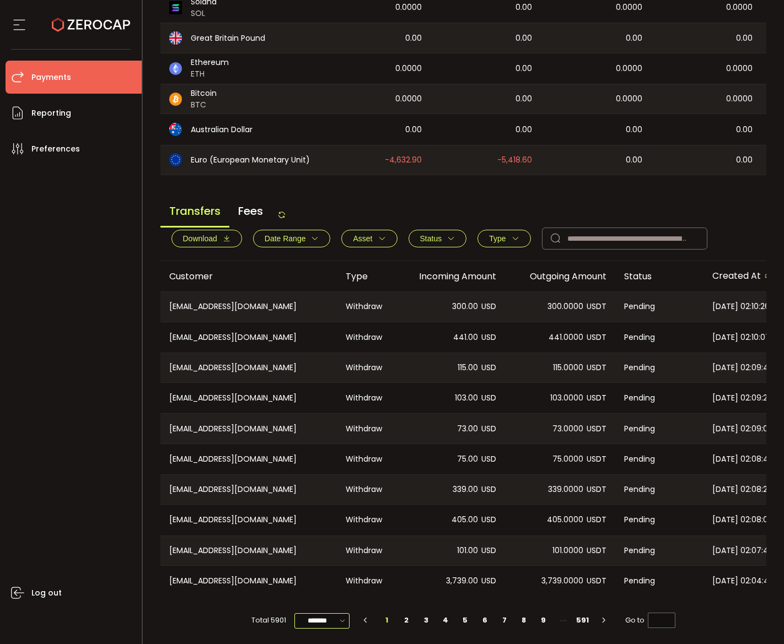
click at [317, 621] on input "*******" at bounding box center [321, 620] width 55 height 15
click at [327, 557] on span "20/page" at bounding box center [320, 556] width 33 height 11
type input "*******"
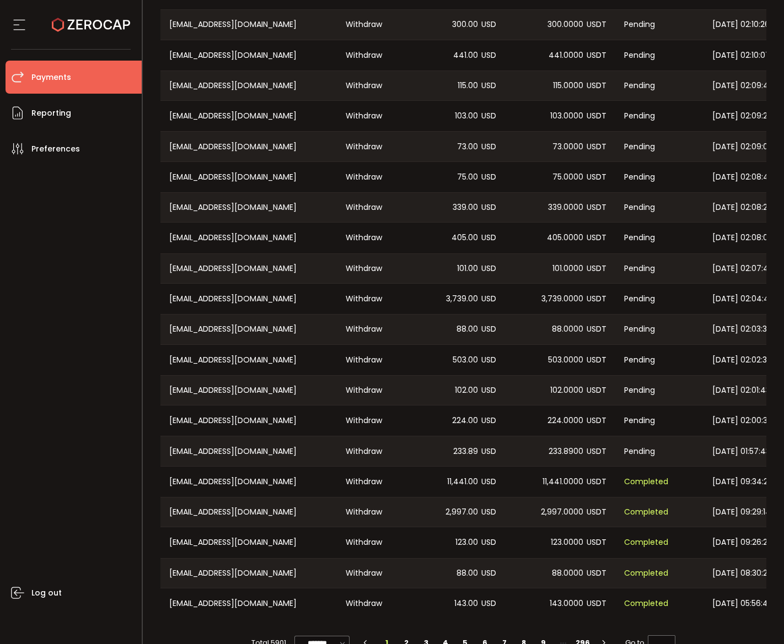
scroll to position [571, 0]
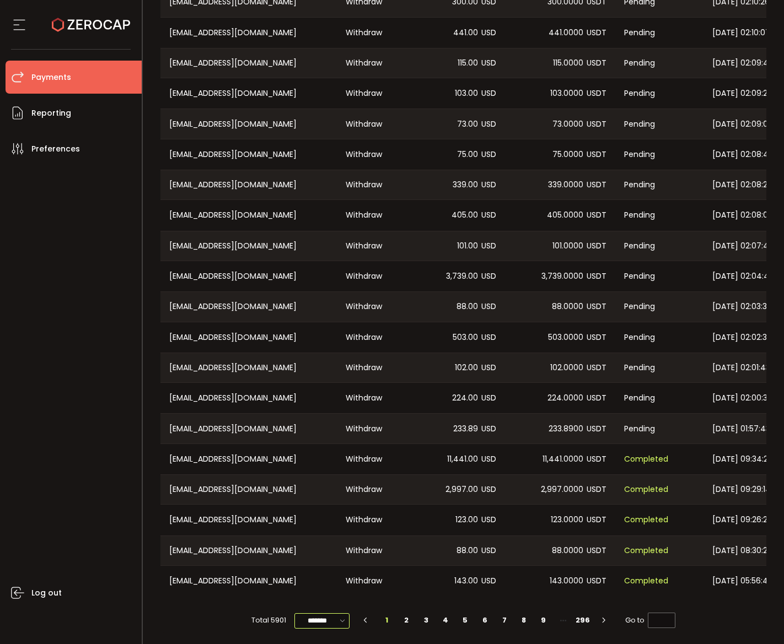
click at [324, 618] on input "*******" at bounding box center [321, 620] width 55 height 15
click at [679, 444] on div "[DATE] 09:34:29" at bounding box center [752, 459] width 99 height 30
click at [679, 427] on span "[DATE] 01:57:43" at bounding box center [741, 429] width 58 height 13
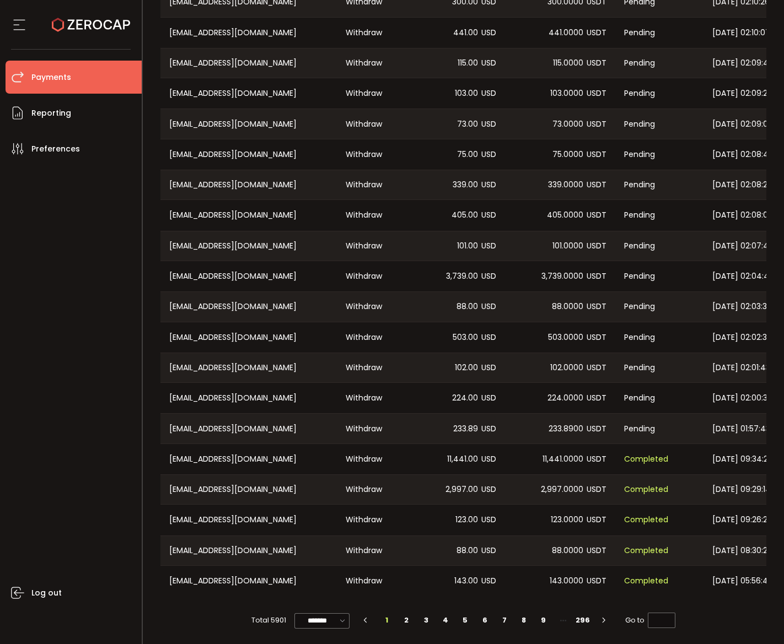
click at [679, 425] on span "[DATE] 01:57:43" at bounding box center [741, 429] width 58 height 13
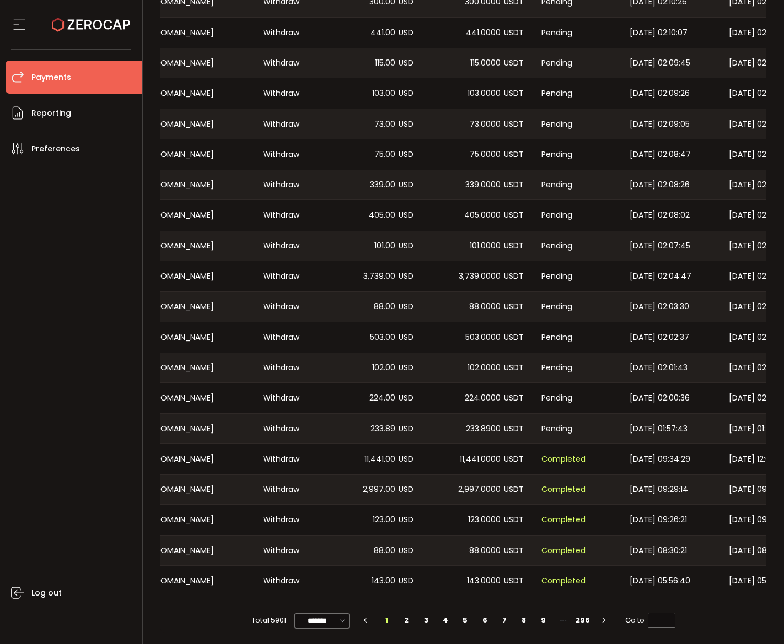
scroll to position [0, 85]
drag, startPoint x: 711, startPoint y: 424, endPoint x: 672, endPoint y: 429, distance: 39.4
click at [672, 429] on div "[DATE] 01:57:43" at bounding box center [667, 428] width 99 height 29
copy span "[DATE]"
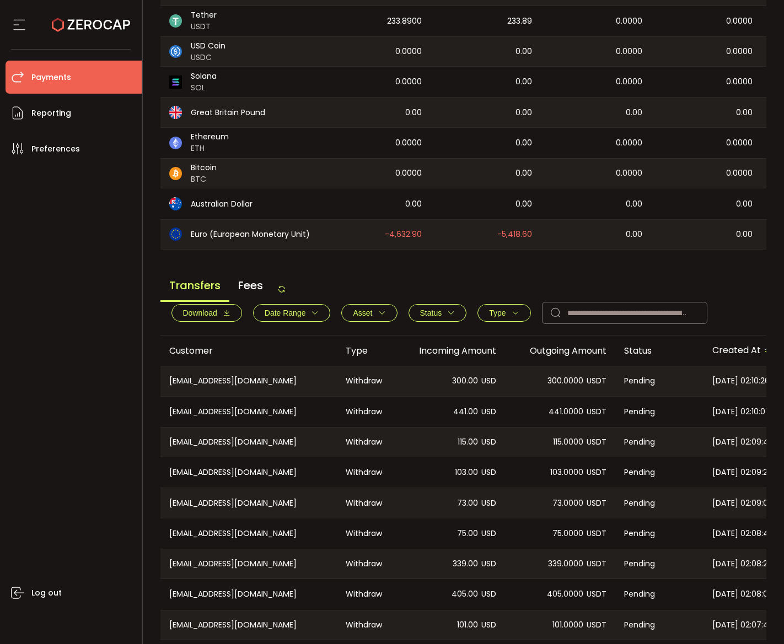
scroll to position [240, 0]
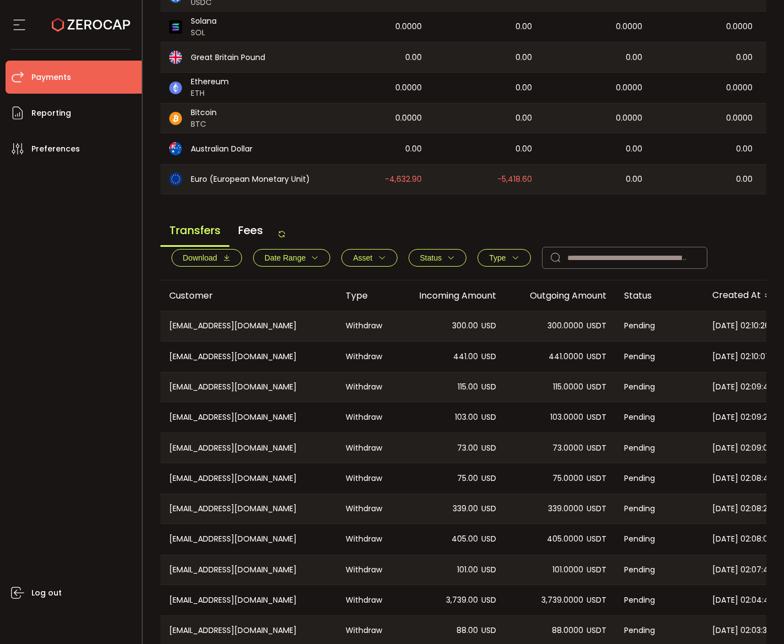
click at [479, 222] on div "Transfers Fees Download Date Range - Asset BTC ETH EUR GBP USD USDC USDT Clear …" at bounding box center [463, 249] width 606 height 64
click at [283, 237] on icon at bounding box center [281, 234] width 9 height 9
click at [483, 249] on div "Transfers Fees Download Date Range - Asset BTC ETH EUR GBP USD USDC USDT Clear …" at bounding box center [463, 249] width 606 height 64
drag, startPoint x: 406, startPoint y: 234, endPoint x: 390, endPoint y: 239, distance: 16.2
click at [406, 233] on div "Transfers Fees Download Date Range - Asset BTC ETH EUR GBP USD USDC USDT Clear …" at bounding box center [463, 249] width 606 height 64
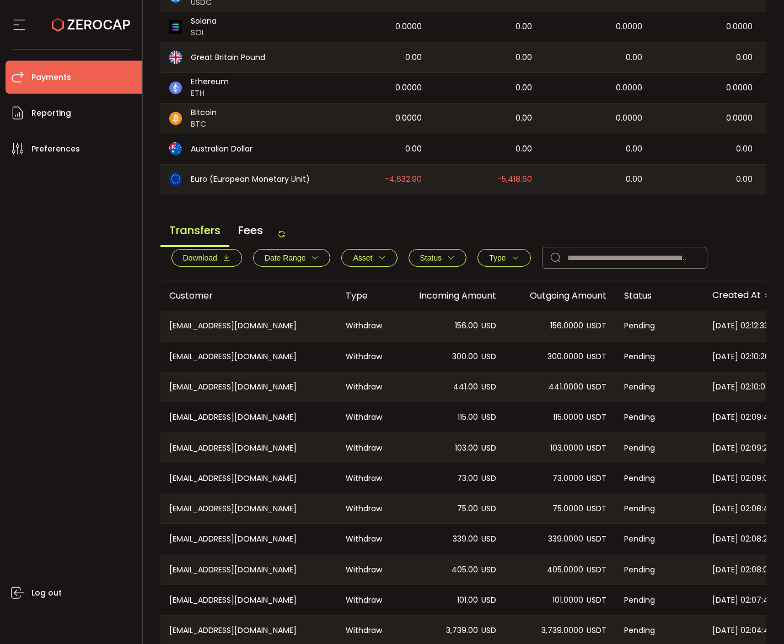
click at [282, 239] on icon at bounding box center [281, 234] width 9 height 9
click at [469, 332] on span "57.00" at bounding box center [467, 326] width 21 height 13
click at [469, 363] on span "156.00" at bounding box center [466, 357] width 23 height 13
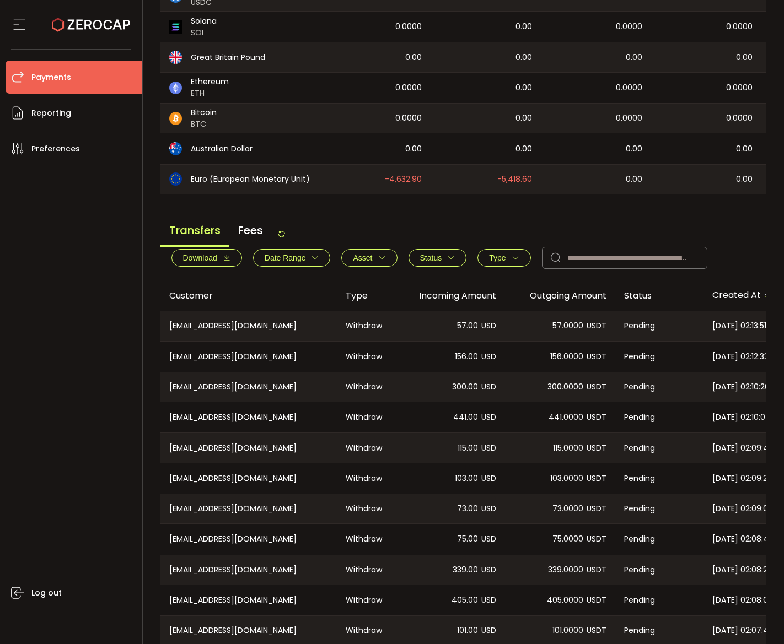
click at [480, 215] on main "Balance Assets Trading Balance Trading Balance (USD) Custody Balance Locked for…" at bounding box center [463, 406] width 606 height 1101
